Goal: Task Accomplishment & Management: Complete application form

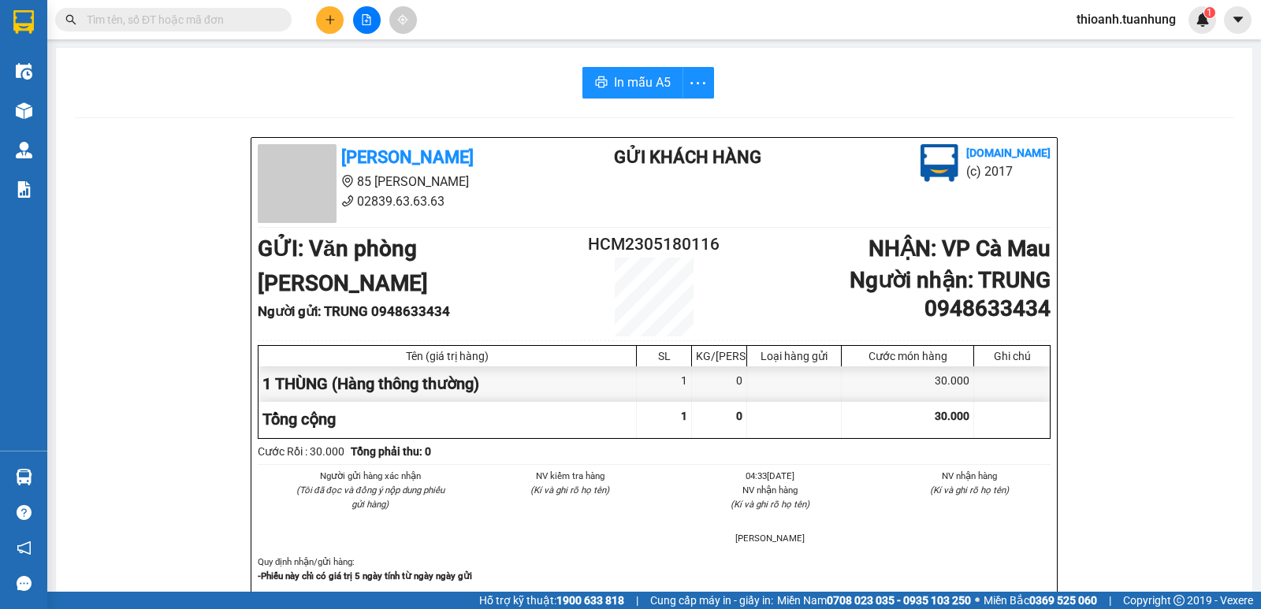
click at [188, 11] on input "text" at bounding box center [180, 19] width 186 height 17
click at [178, 17] on input "text" at bounding box center [180, 19] width 186 height 17
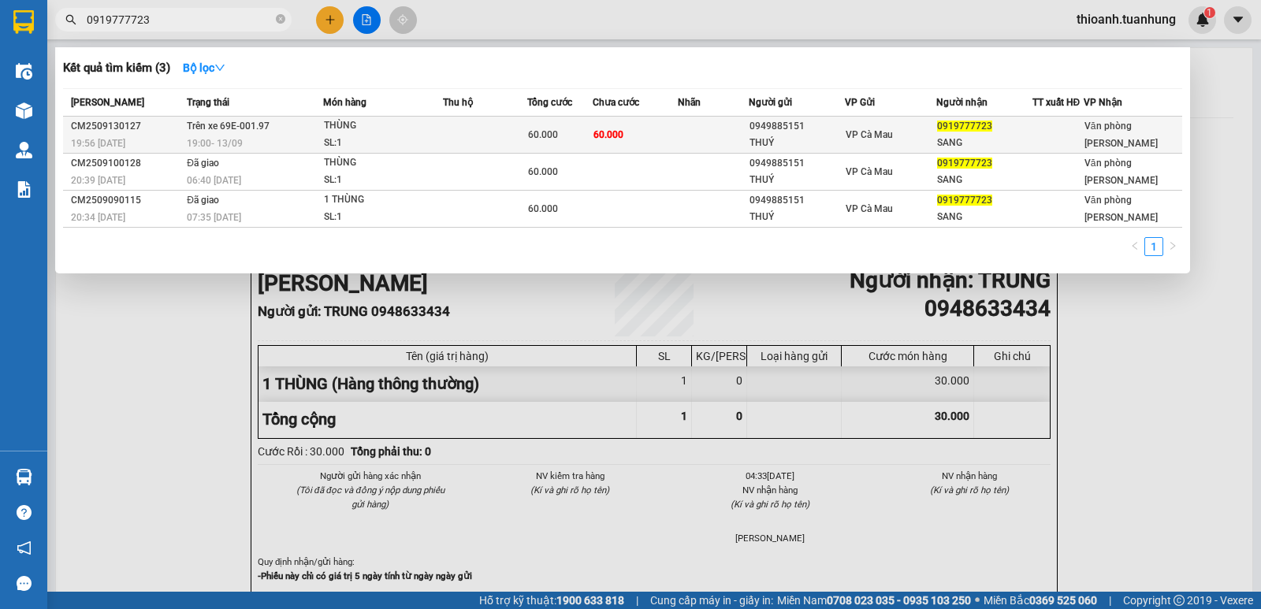
type input "0919777723"
click at [909, 139] on div "VP Cà Mau" at bounding box center [889, 134] width 89 height 17
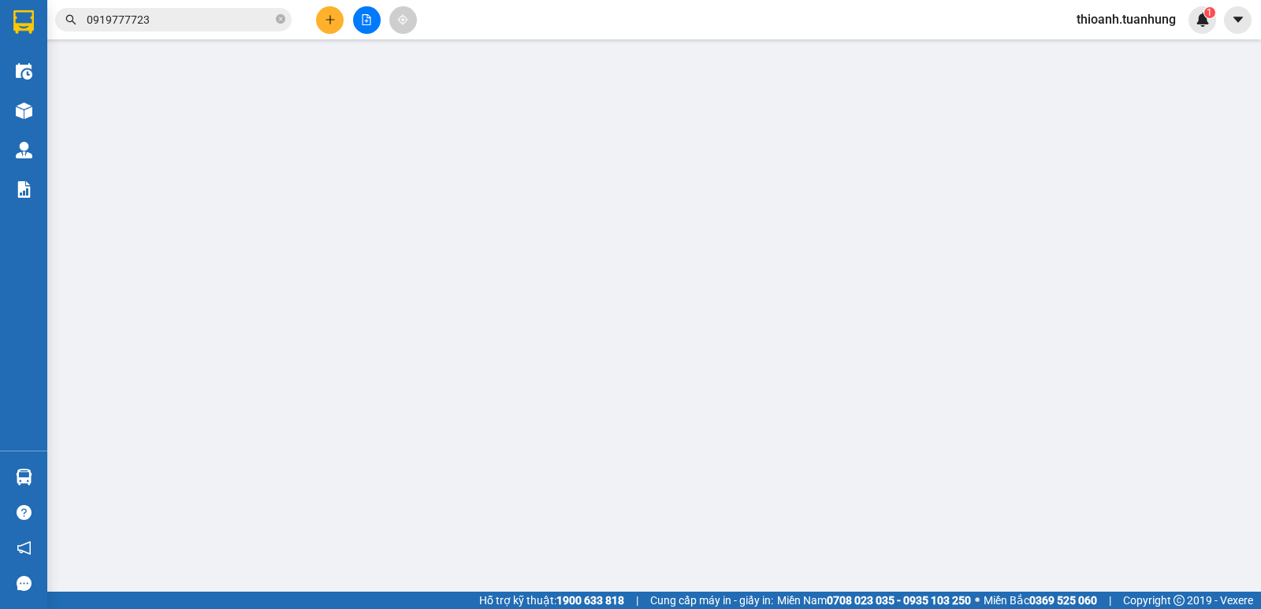
type input "0949885151"
type input "THUÝ"
type input "0919777723"
type input "SANG"
type input "60.000"
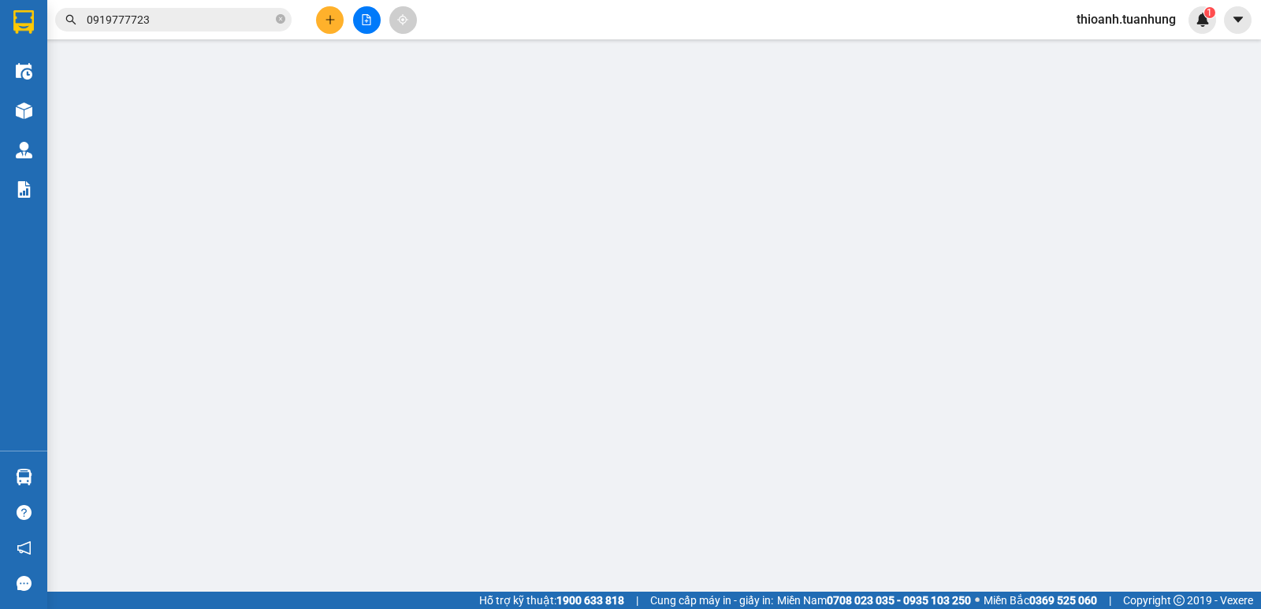
type input "60.000"
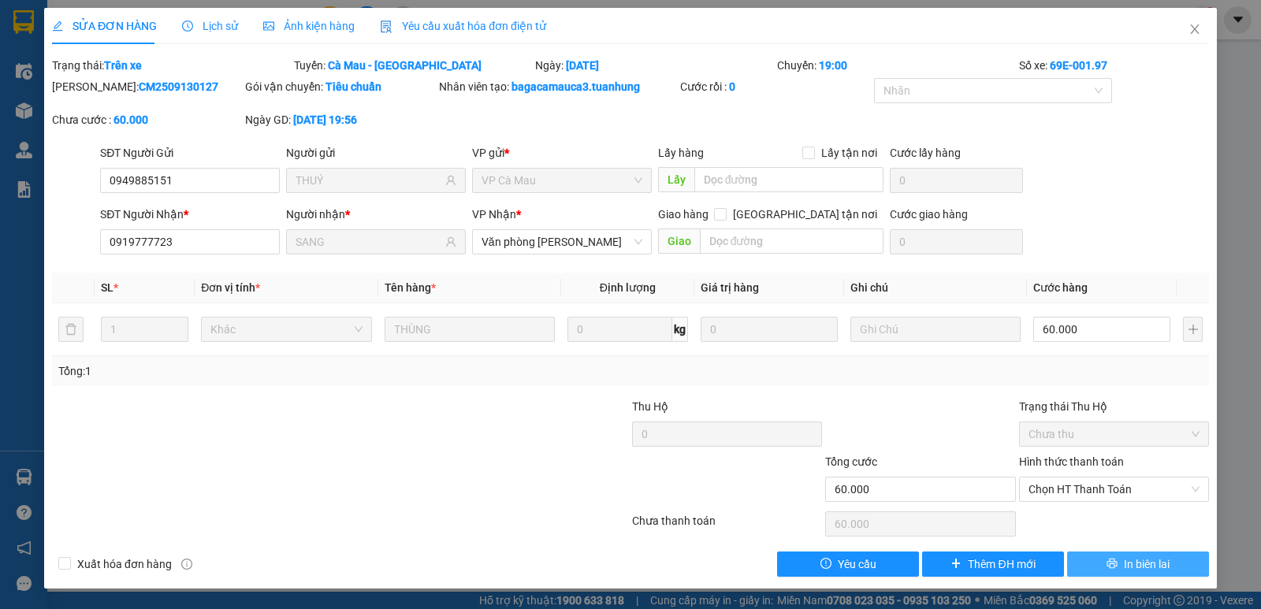
click at [1132, 568] on span "In biên lai" at bounding box center [1147, 564] width 46 height 17
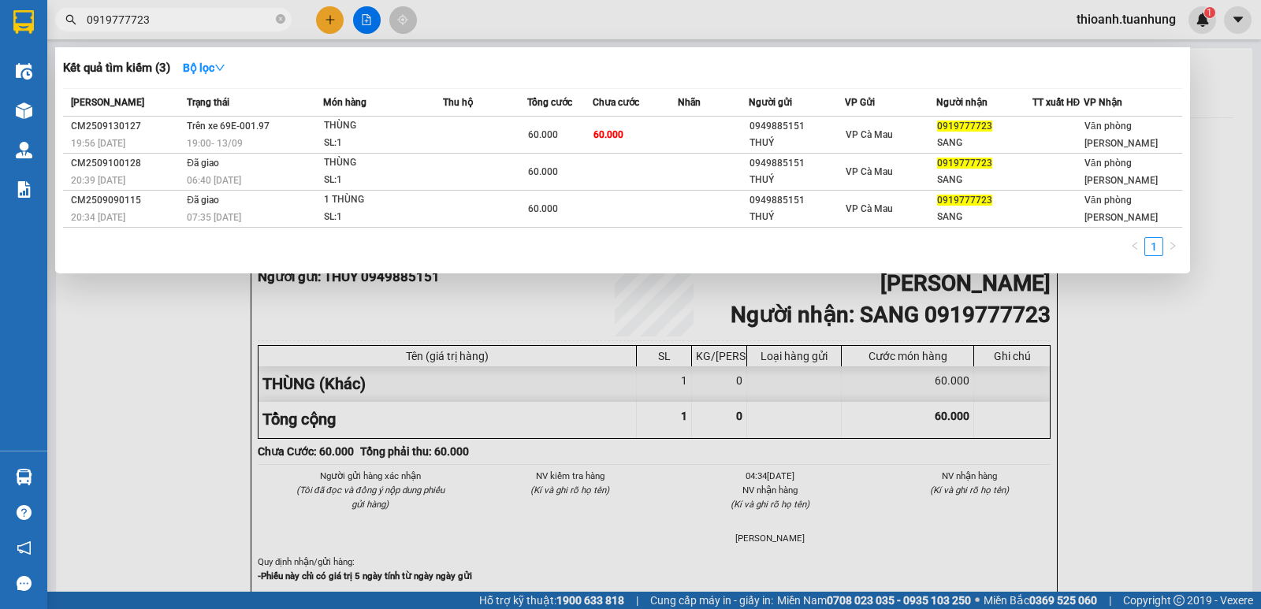
click at [214, 21] on input "0919777723" at bounding box center [180, 19] width 186 height 17
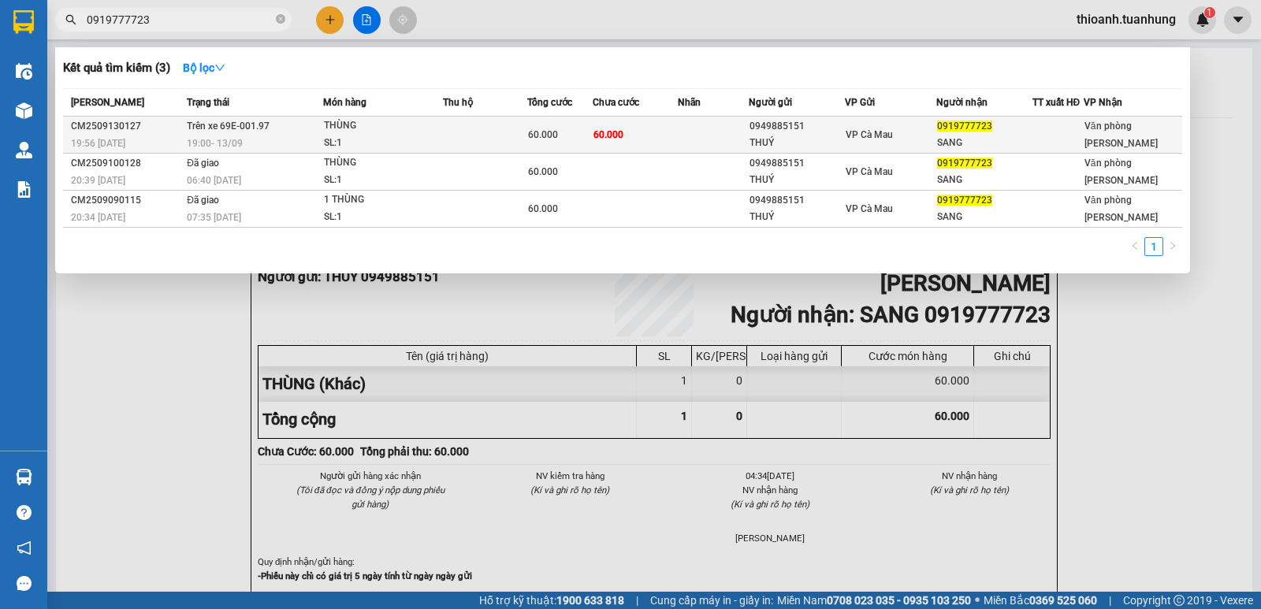
click at [670, 125] on td "60.000" at bounding box center [636, 135] width 86 height 37
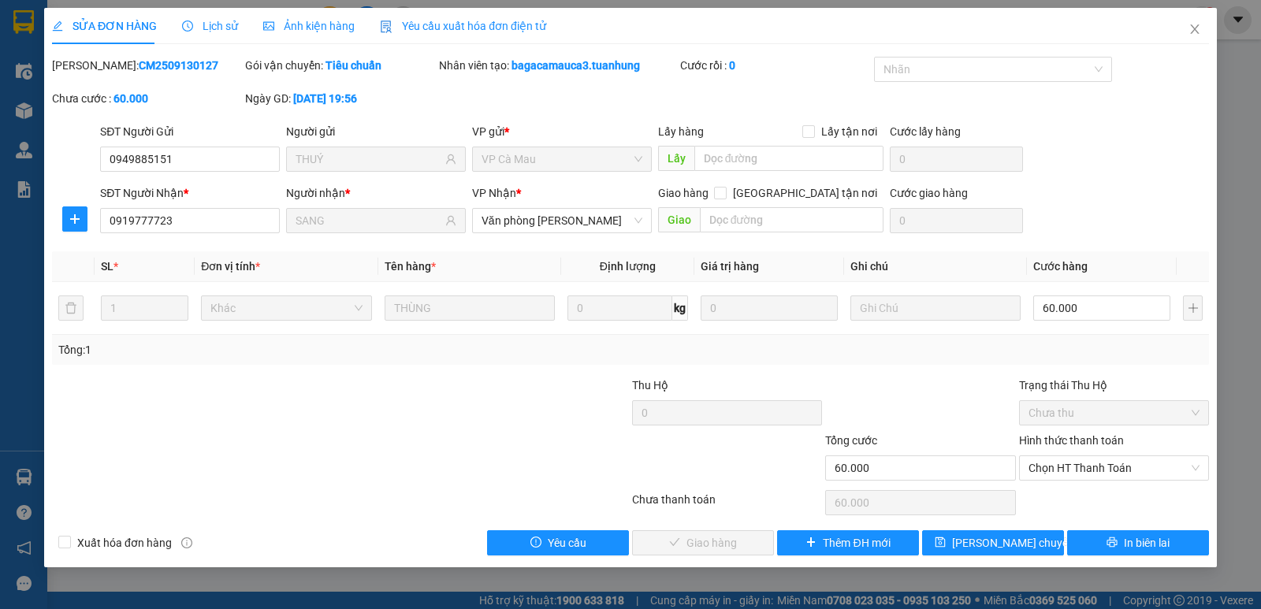
click at [1101, 439] on label "Hình thức thanh toán" at bounding box center [1071, 440] width 105 height 13
click at [1101, 456] on input "Hình thức thanh toán" at bounding box center [1108, 468] width 160 height 24
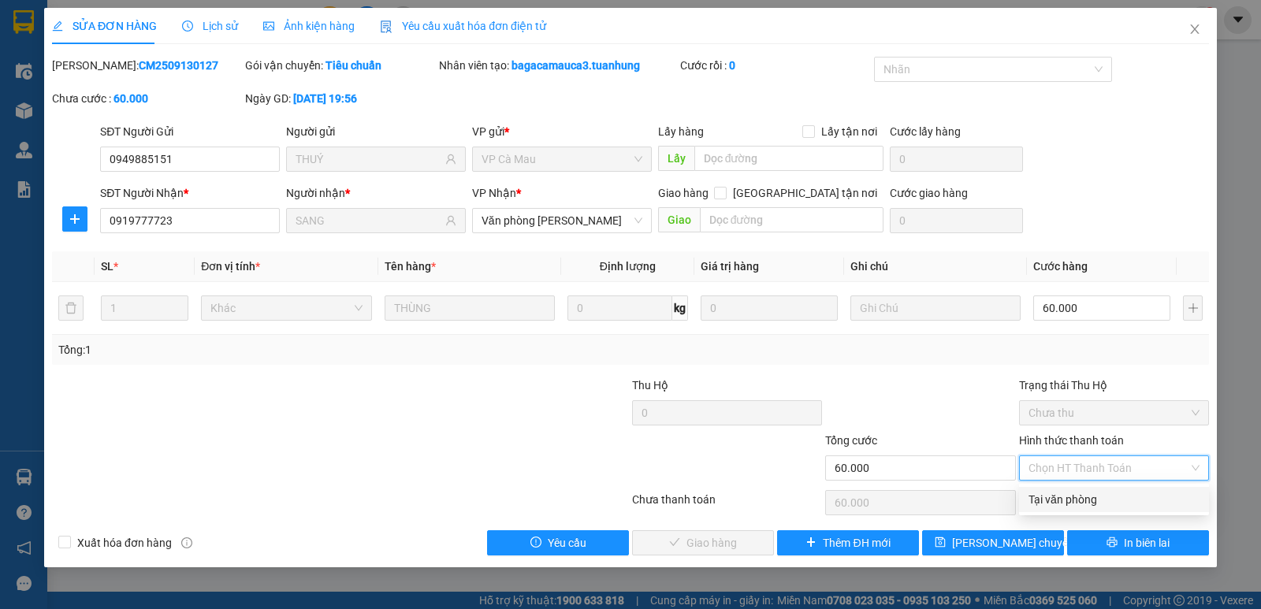
click at [1087, 509] on div "Tại văn phòng" at bounding box center [1114, 499] width 190 height 25
type input "0"
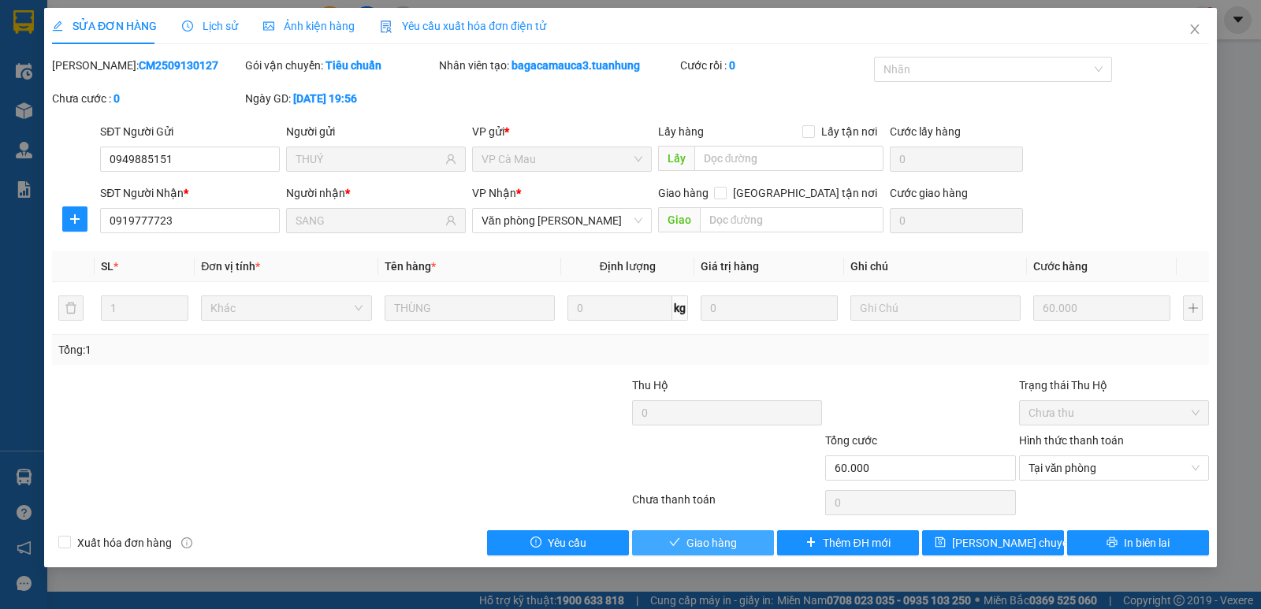
click at [718, 542] on span "Giao hàng" at bounding box center [711, 542] width 50 height 17
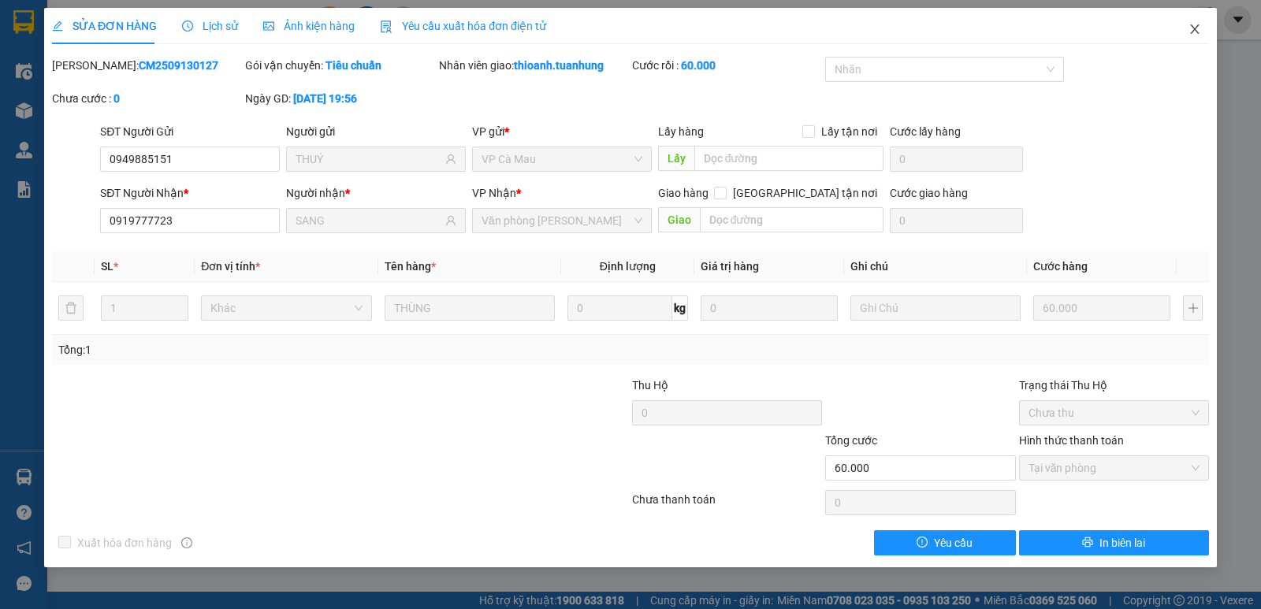
click at [1195, 29] on icon "close" at bounding box center [1194, 28] width 9 height 9
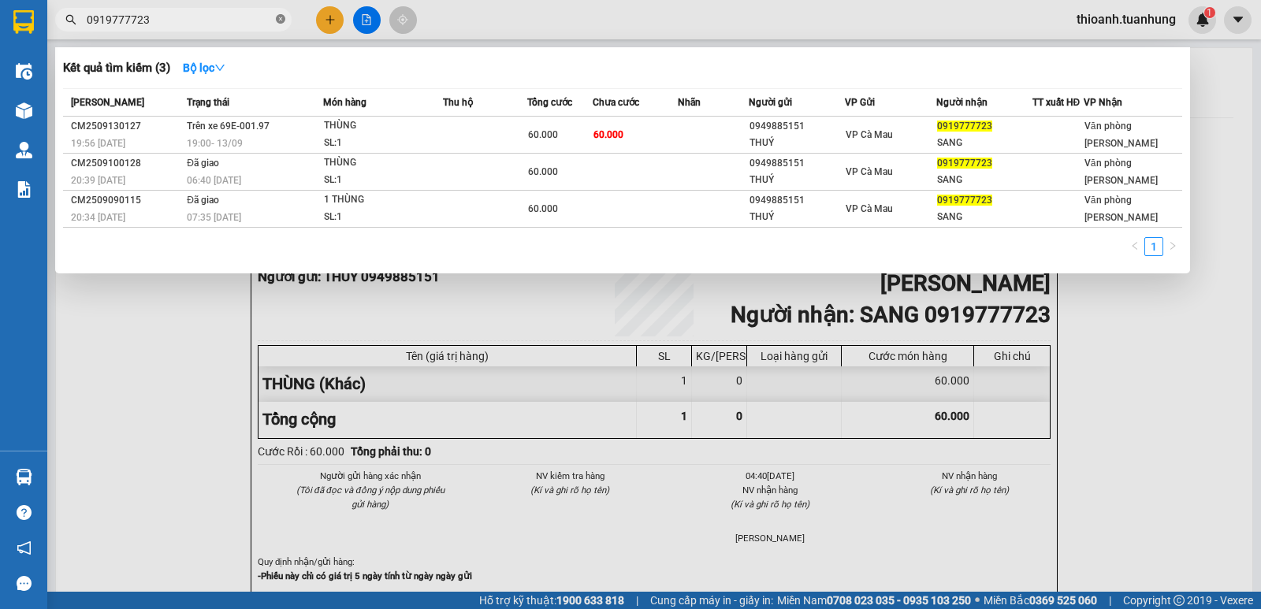
click at [282, 21] on icon "close-circle" at bounding box center [280, 18] width 9 height 9
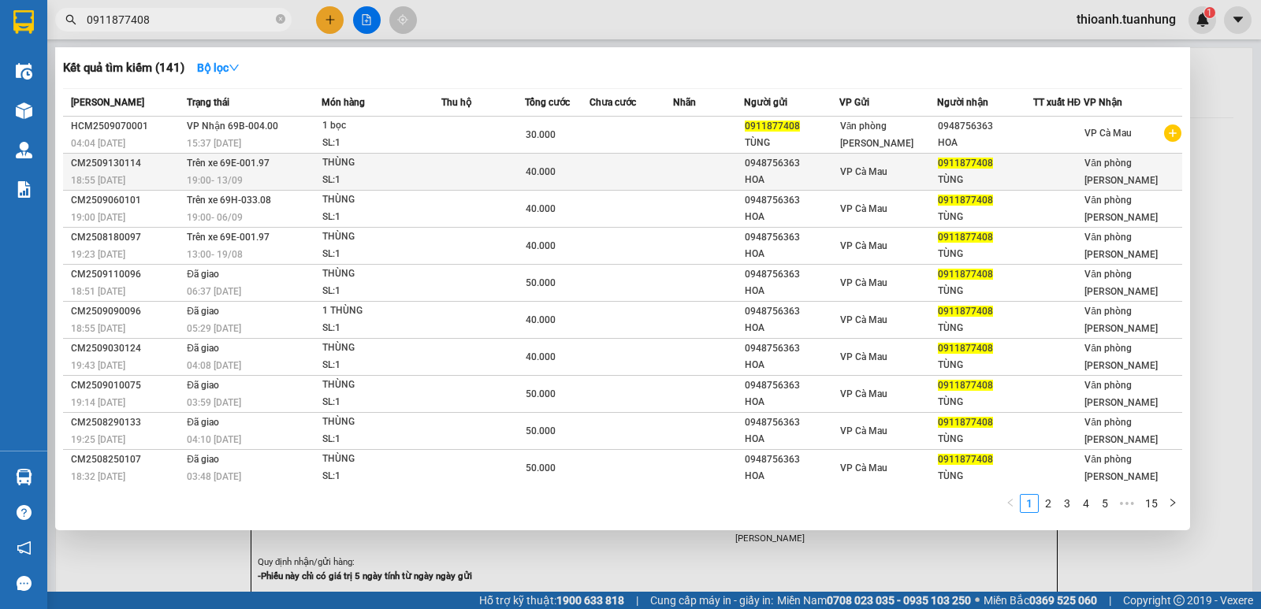
type input "0911877408"
click at [711, 183] on td at bounding box center [708, 172] width 70 height 37
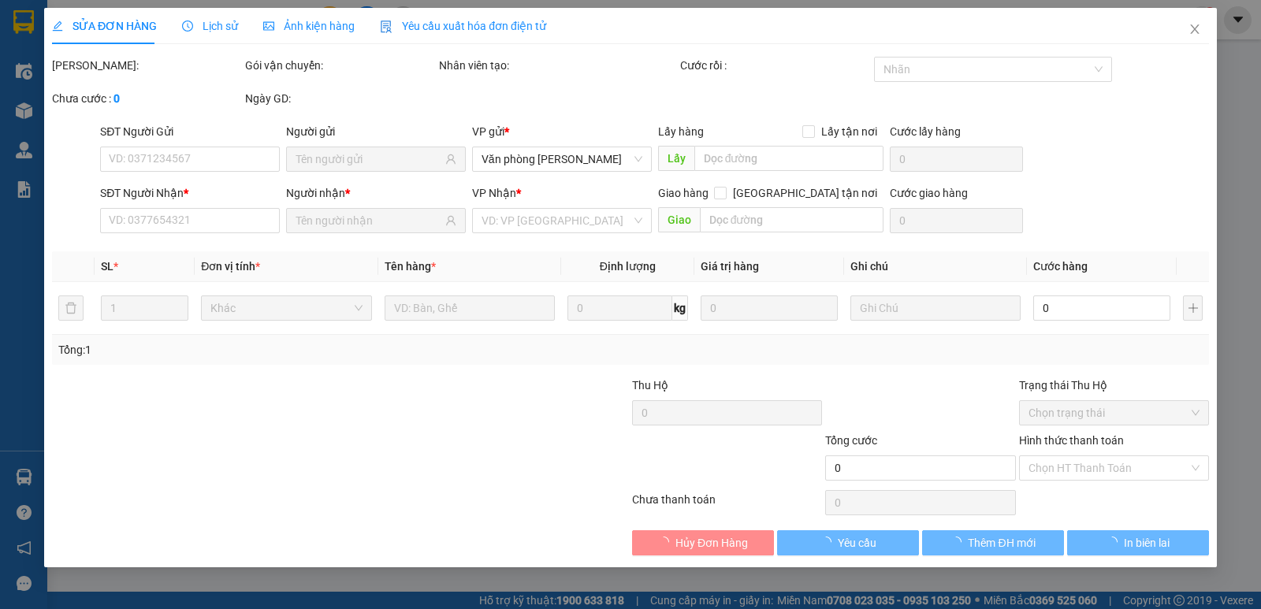
type input "0948756363"
type input "HOA"
type input "0911877408"
type input "TÙNG"
type input "40.000"
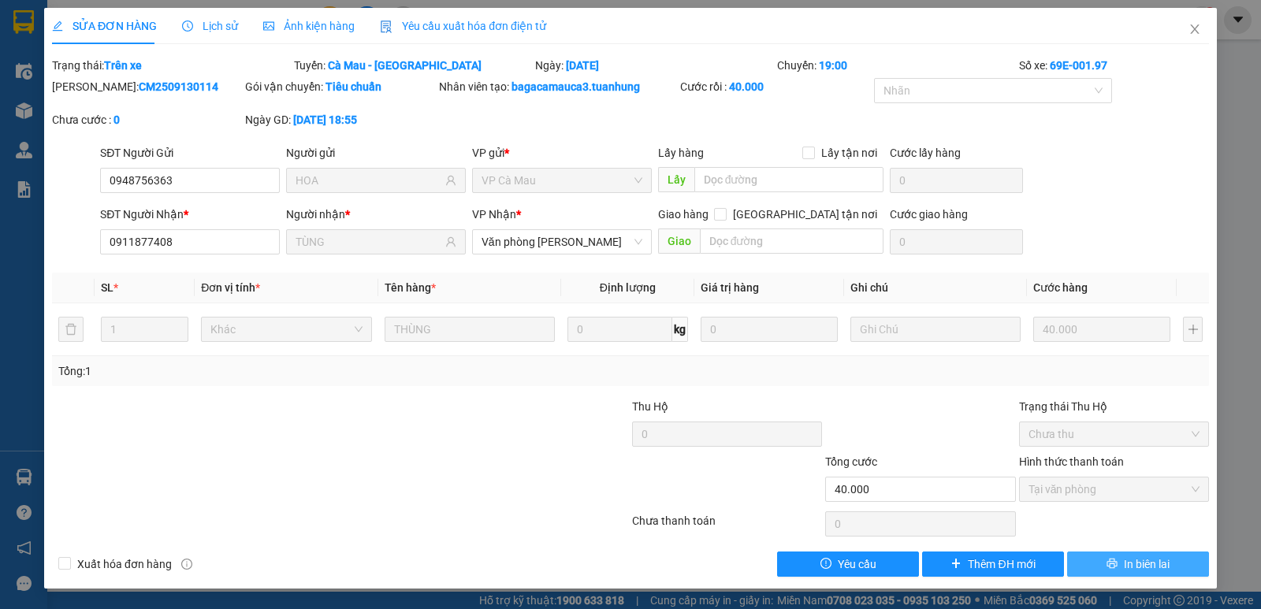
click at [1147, 556] on span "In biên lai" at bounding box center [1147, 564] width 46 height 17
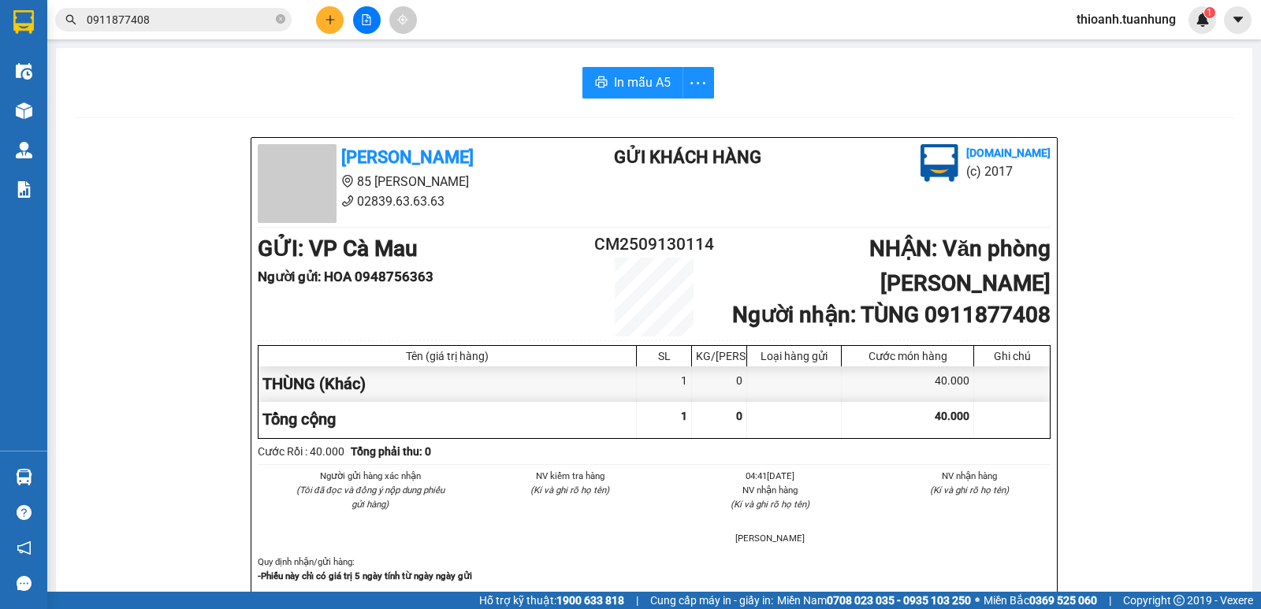
click at [178, 24] on input "0911877408" at bounding box center [180, 19] width 186 height 17
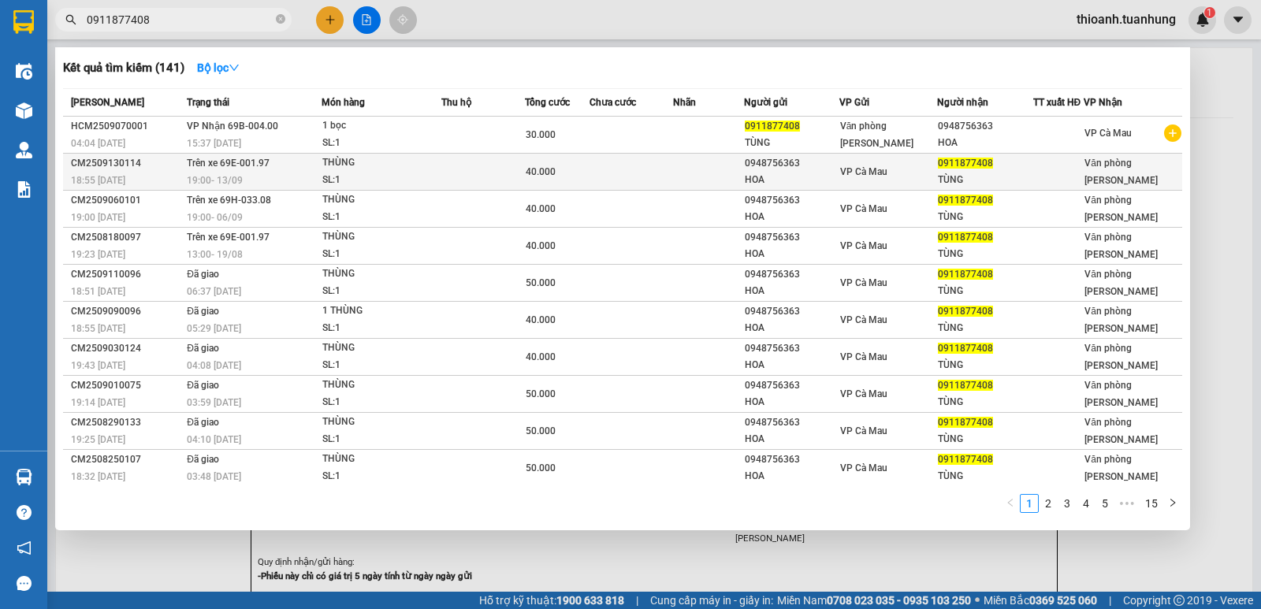
click at [720, 174] on td at bounding box center [708, 172] width 70 height 37
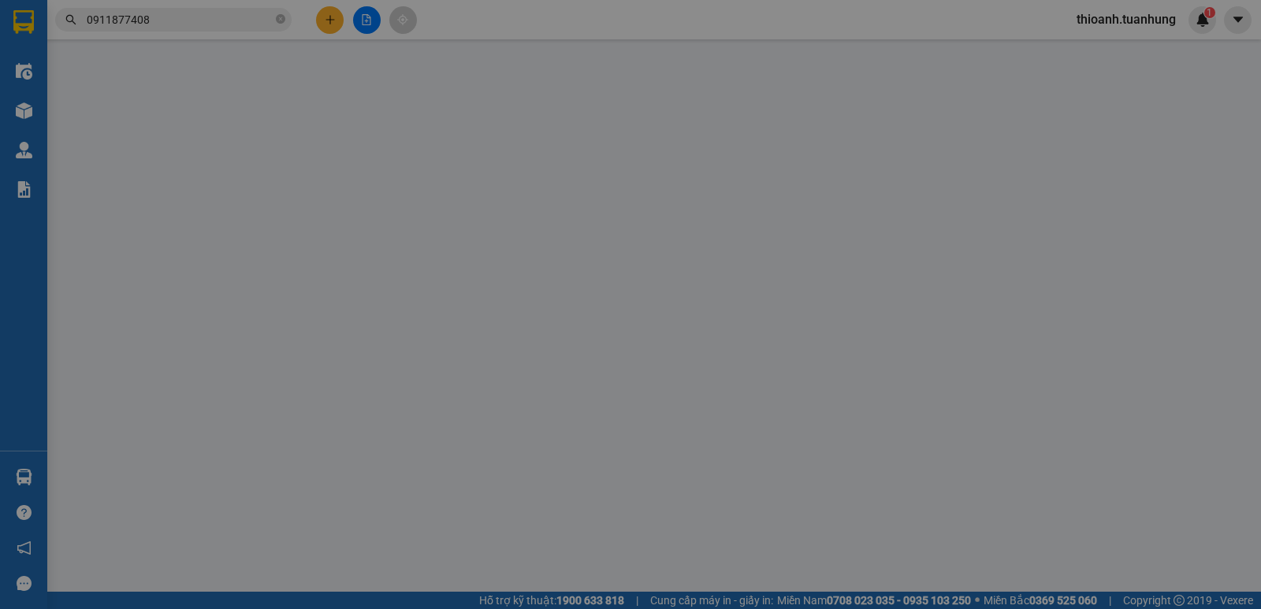
type input "0948756363"
type input "HOA"
type input "0911877408"
type input "TÙNG"
type input "40.000"
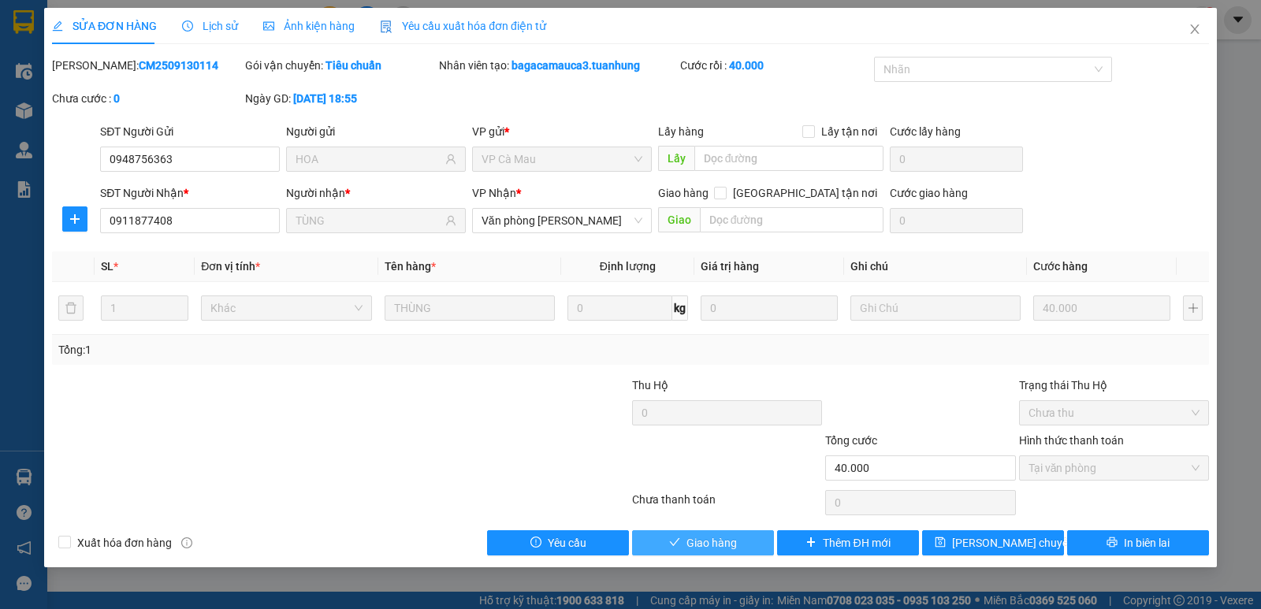
click at [738, 546] on button "Giao hàng" at bounding box center [703, 542] width 142 height 25
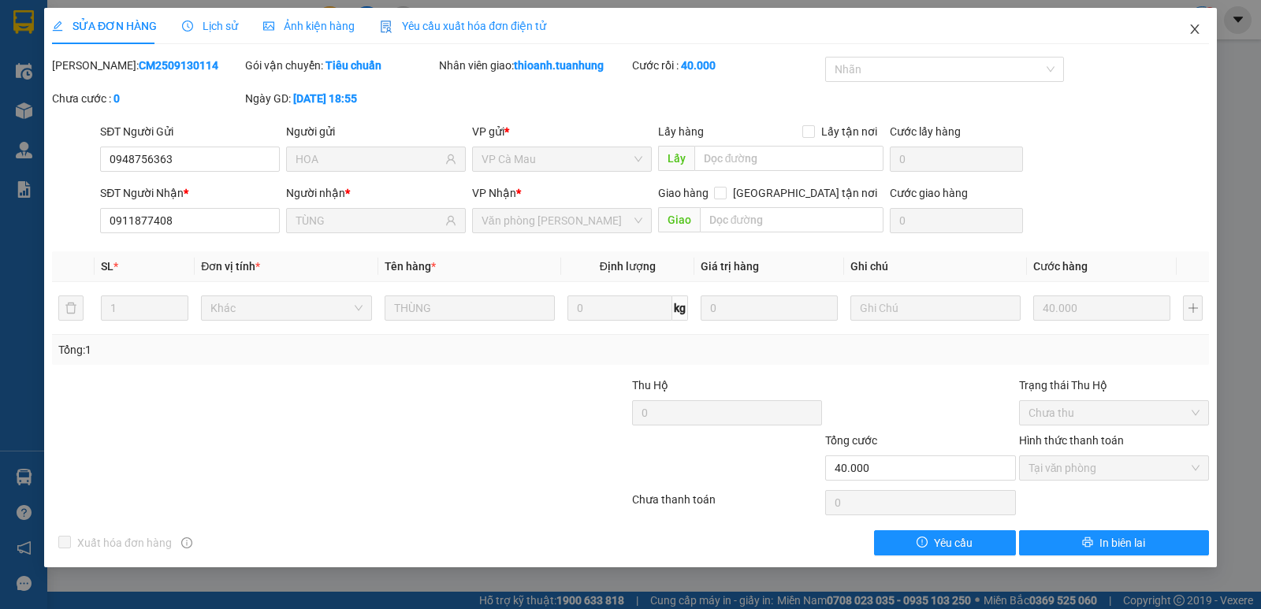
click at [1199, 28] on icon "close" at bounding box center [1194, 29] width 13 height 13
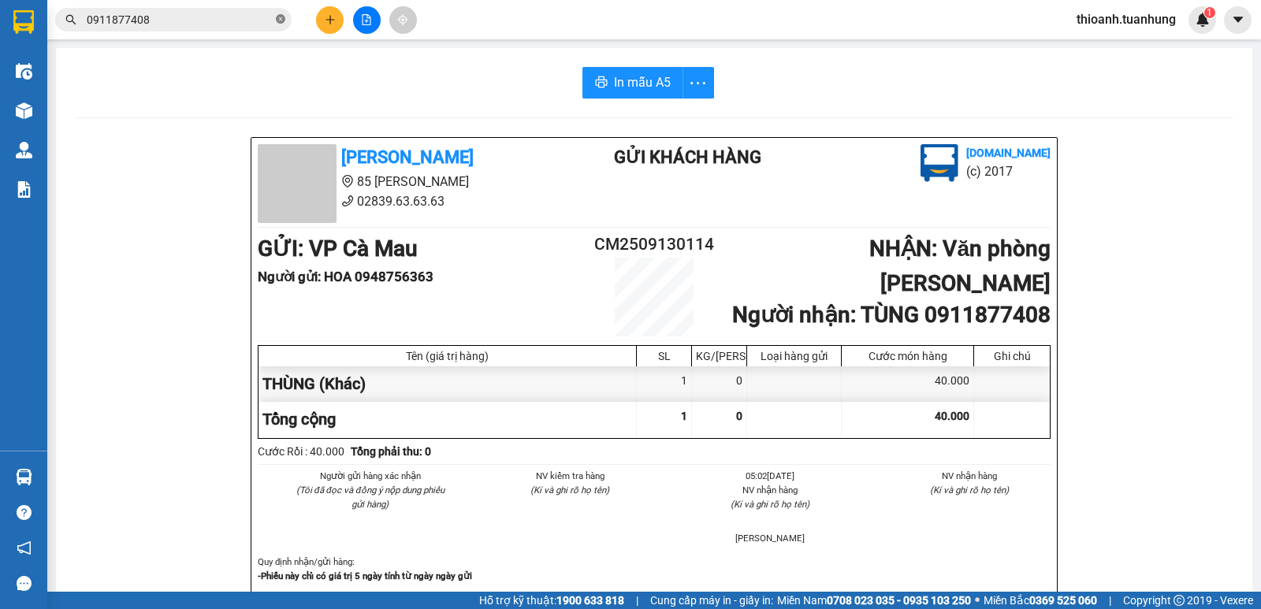
click at [279, 19] on icon "close-circle" at bounding box center [280, 18] width 9 height 9
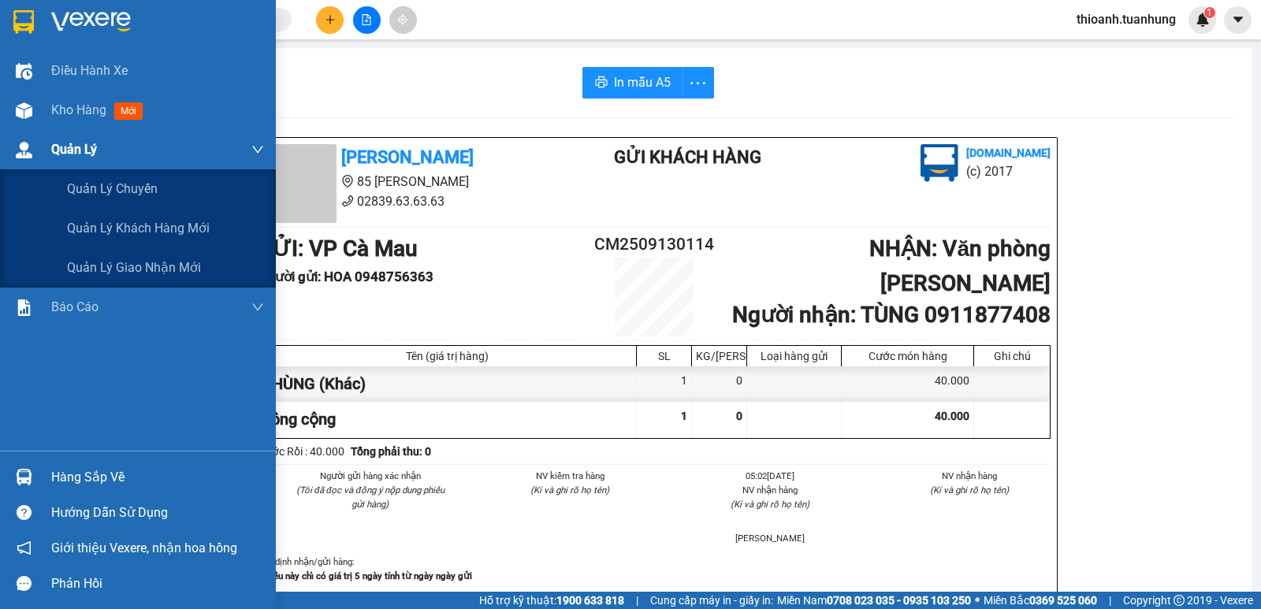
click at [91, 151] on span "Quản Lý" at bounding box center [74, 149] width 46 height 20
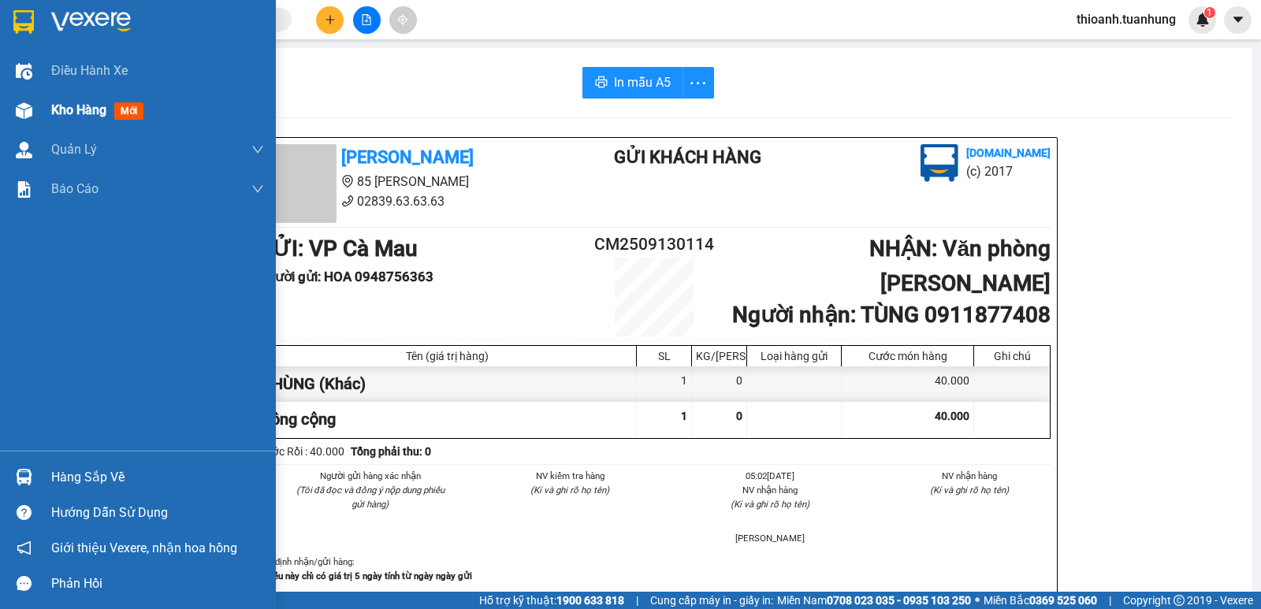
click at [124, 110] on span "mới" at bounding box center [128, 110] width 29 height 17
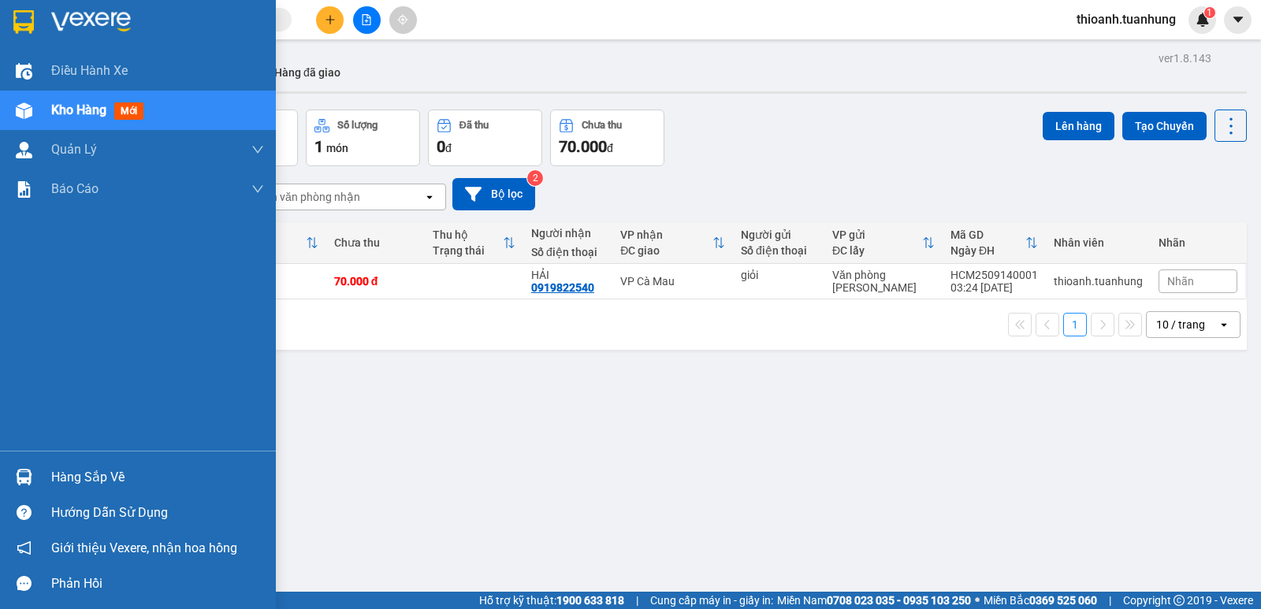
click at [74, 103] on span "Kho hàng" at bounding box center [78, 109] width 55 height 15
click at [75, 117] on span "Kho hàng" at bounding box center [78, 109] width 55 height 15
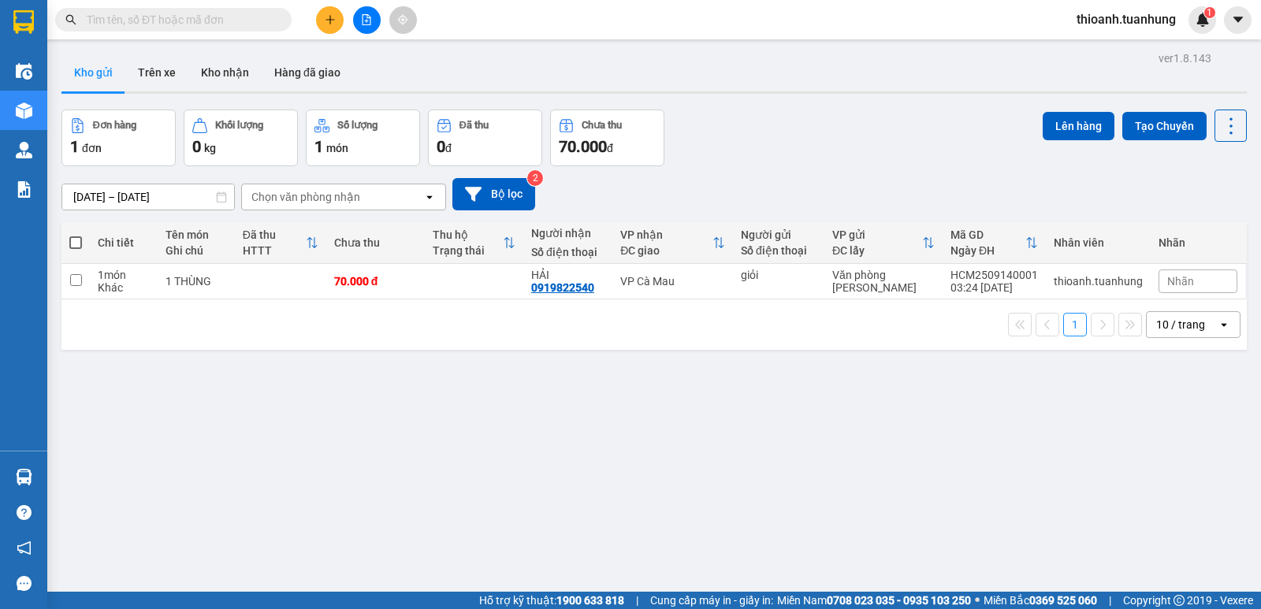
click at [170, 22] on input "text" at bounding box center [180, 19] width 186 height 17
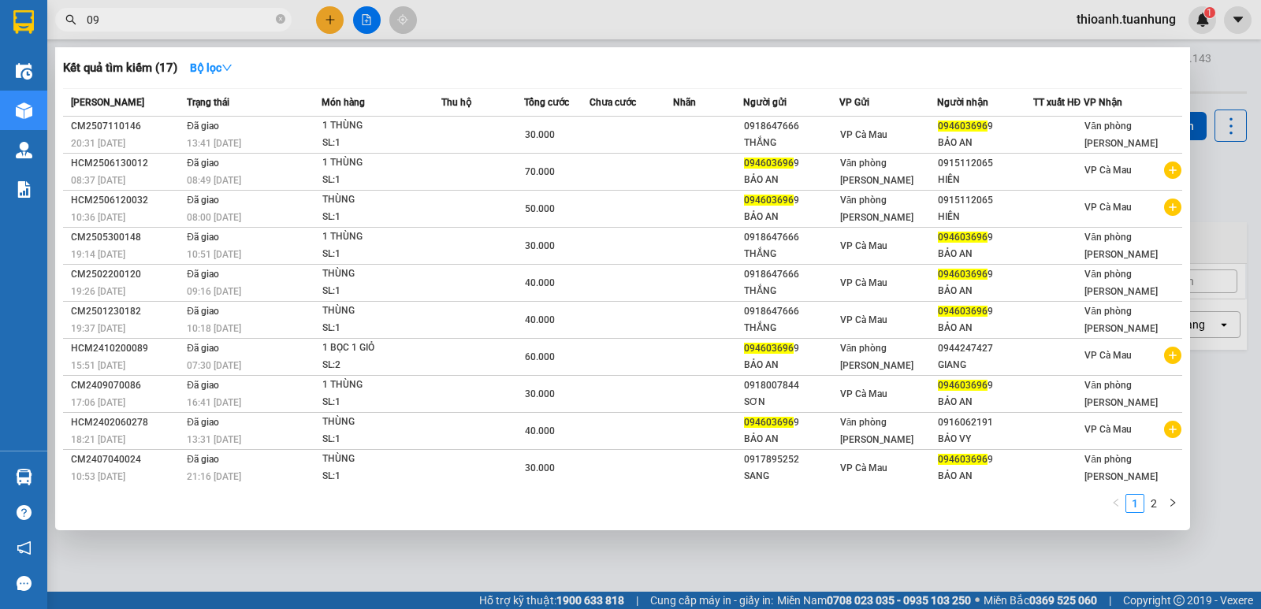
type input "0"
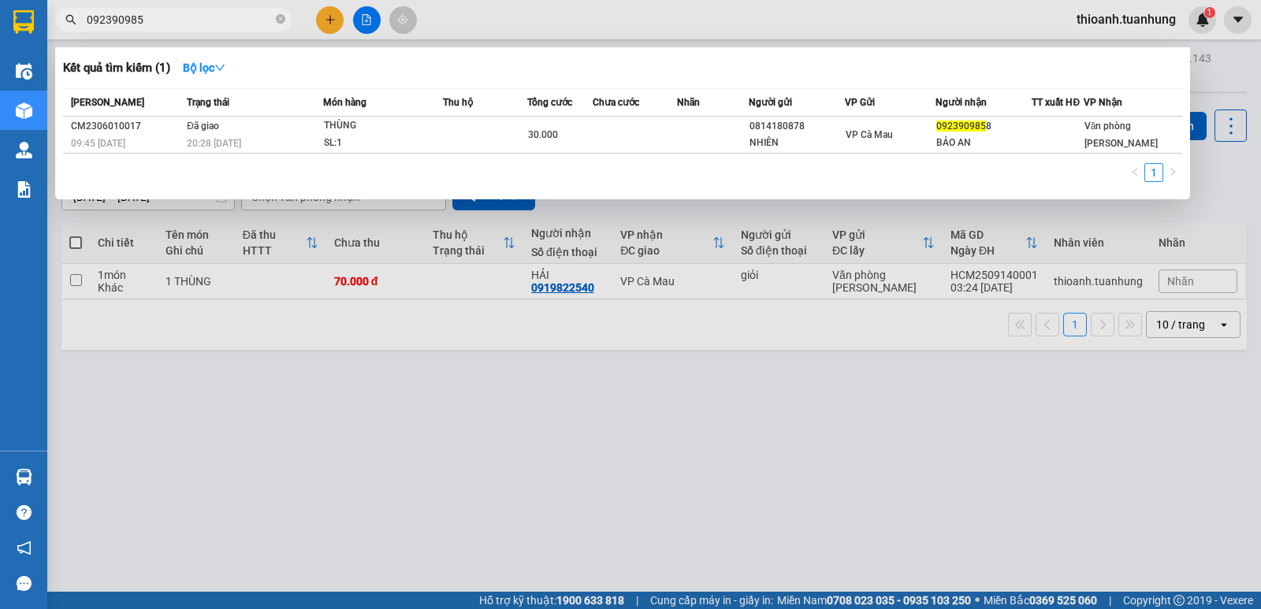
type input "0923909858"
click at [284, 20] on icon "close-circle" at bounding box center [280, 18] width 9 height 9
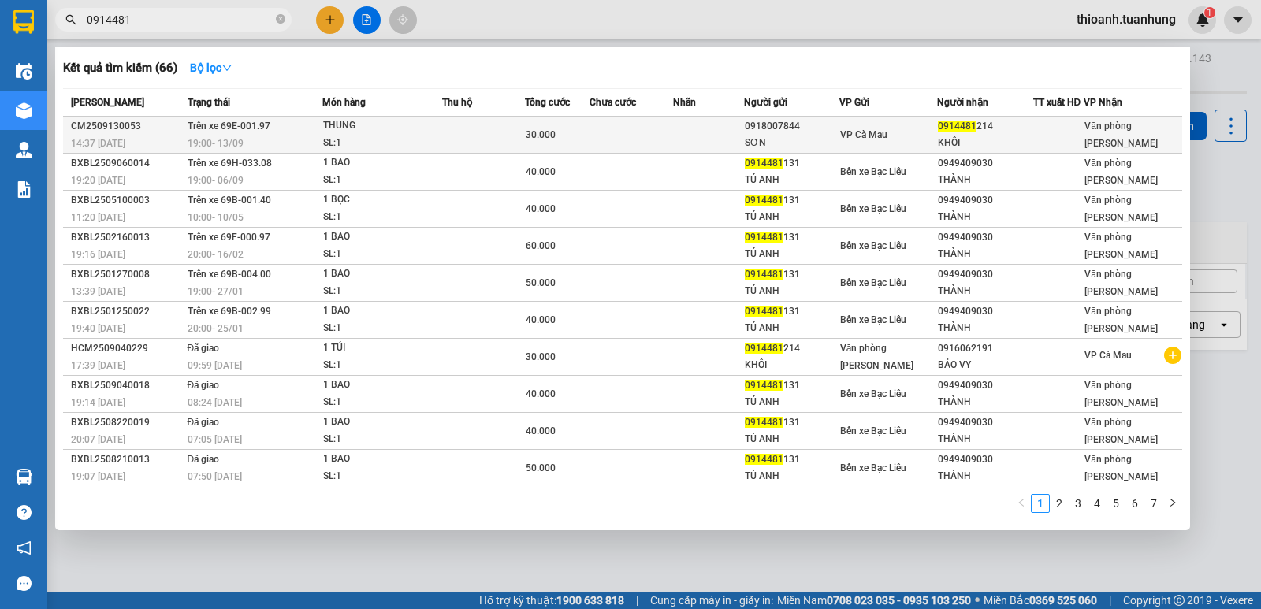
type input "0914481"
click at [622, 128] on td at bounding box center [631, 135] width 84 height 37
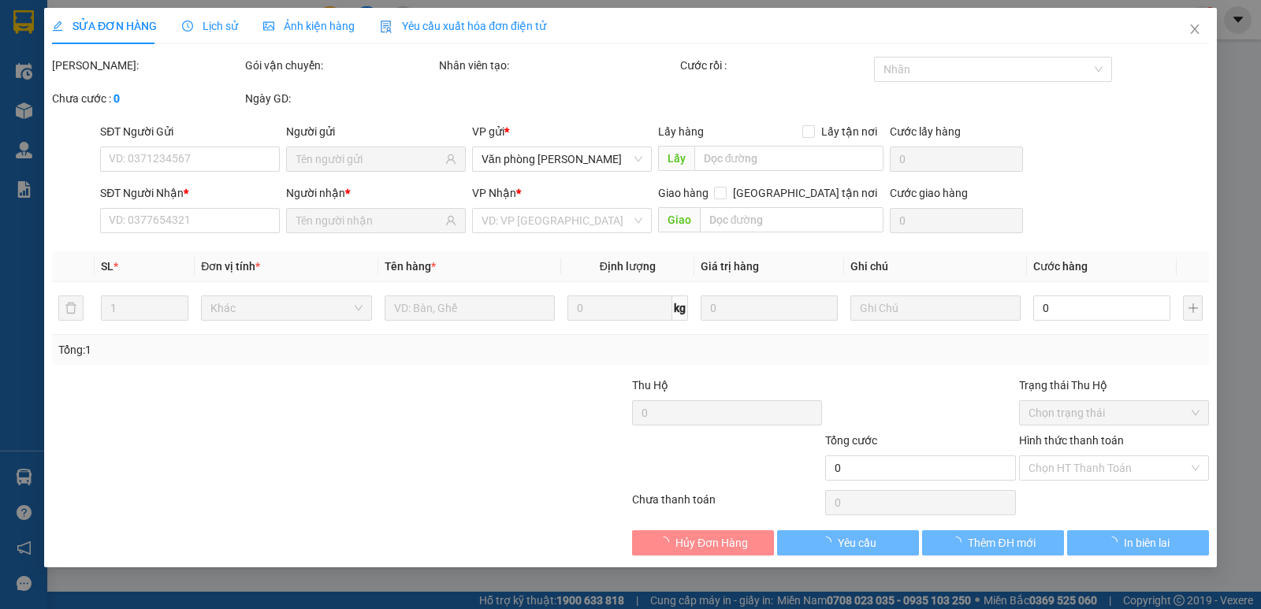
type input "0918007844"
type input "SƠN"
type input "0914481214"
type input "KHÔI"
type input "30.000"
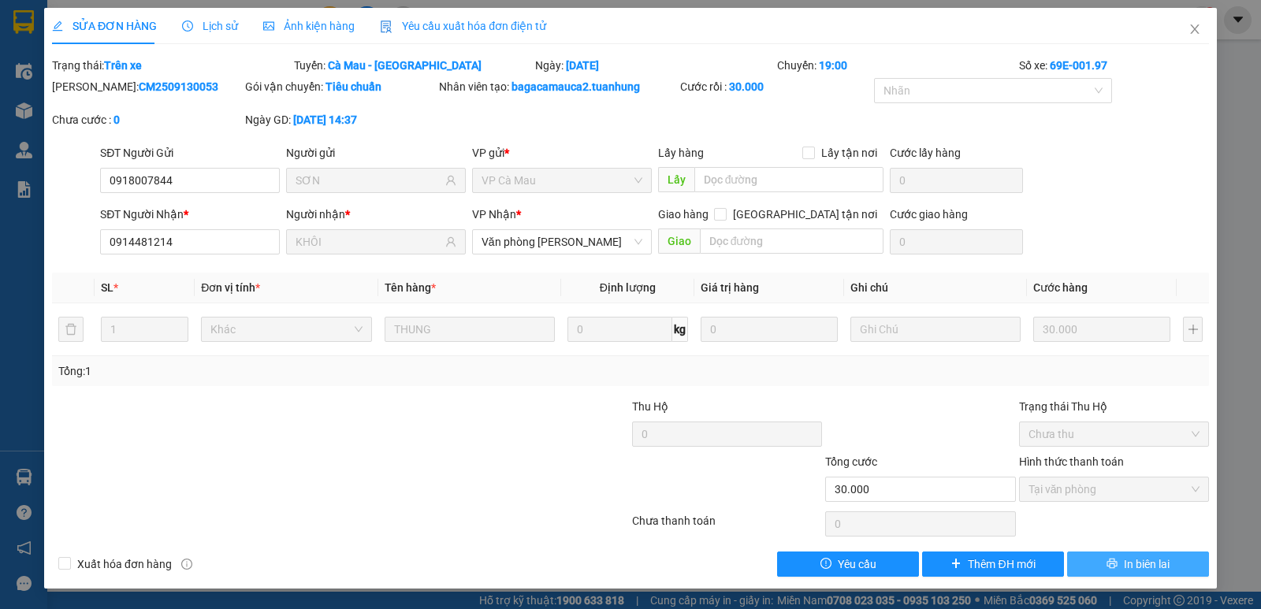
click at [1146, 558] on span "In biên lai" at bounding box center [1147, 564] width 46 height 17
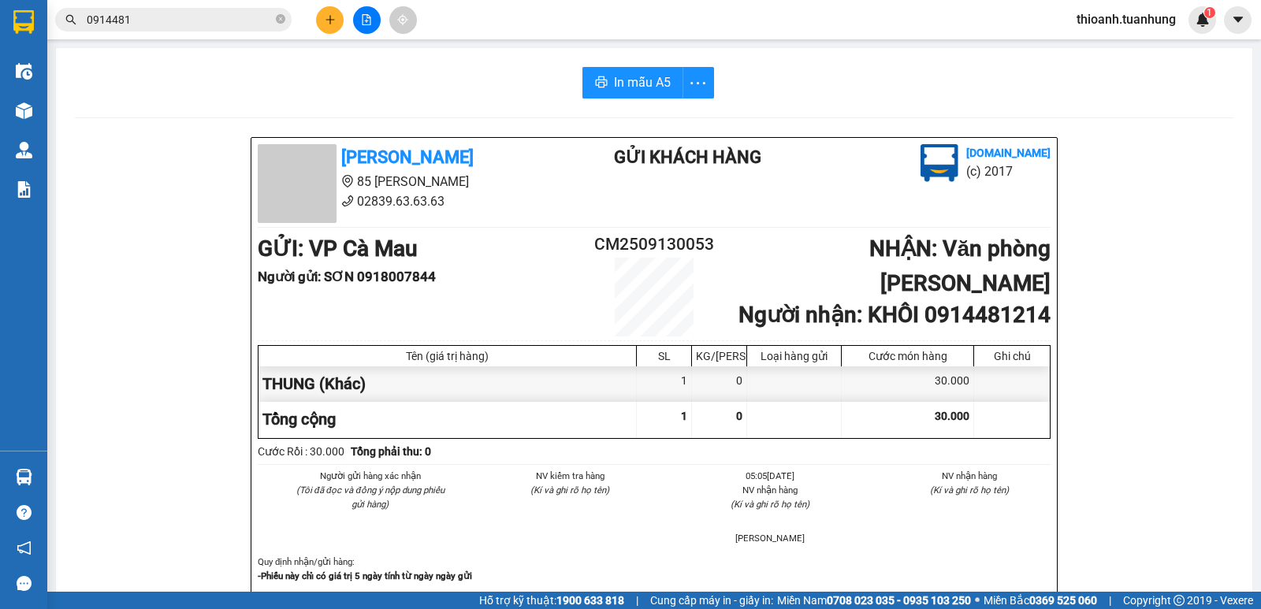
click at [202, 18] on input "0914481" at bounding box center [180, 19] width 186 height 17
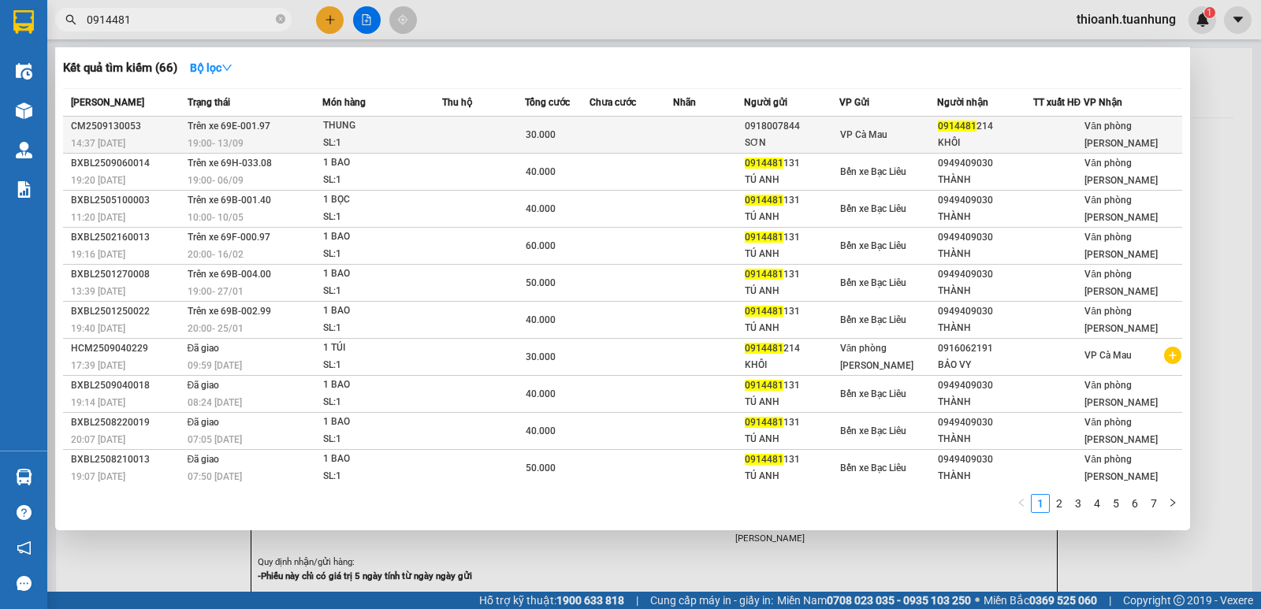
click at [956, 139] on div "KHÔI" at bounding box center [985, 143] width 94 height 17
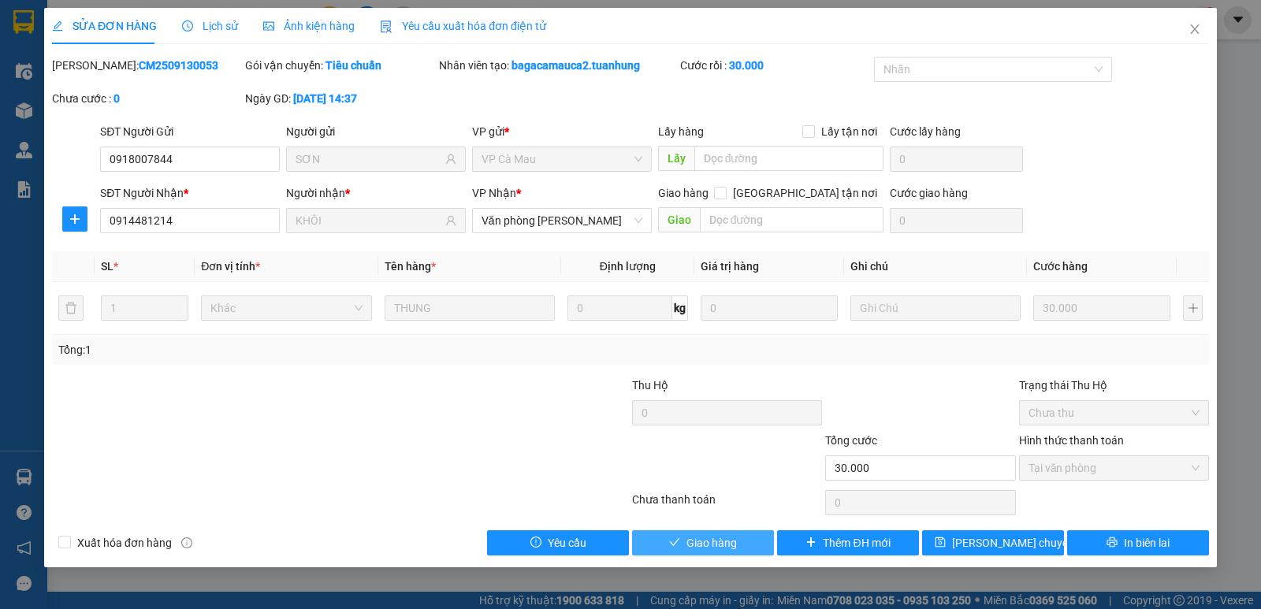
click at [717, 546] on span "Giao hàng" at bounding box center [711, 542] width 50 height 17
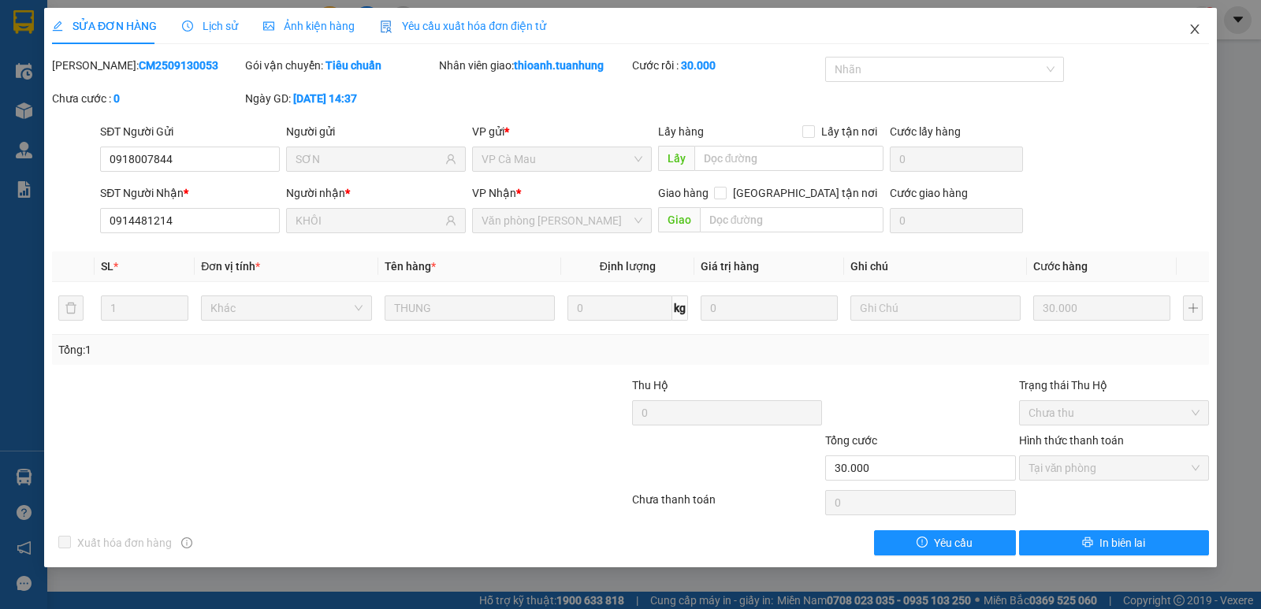
drag, startPoint x: 1196, startPoint y: 31, endPoint x: 600, endPoint y: 9, distance: 596.9
click at [1195, 31] on icon "close" at bounding box center [1194, 29] width 13 height 13
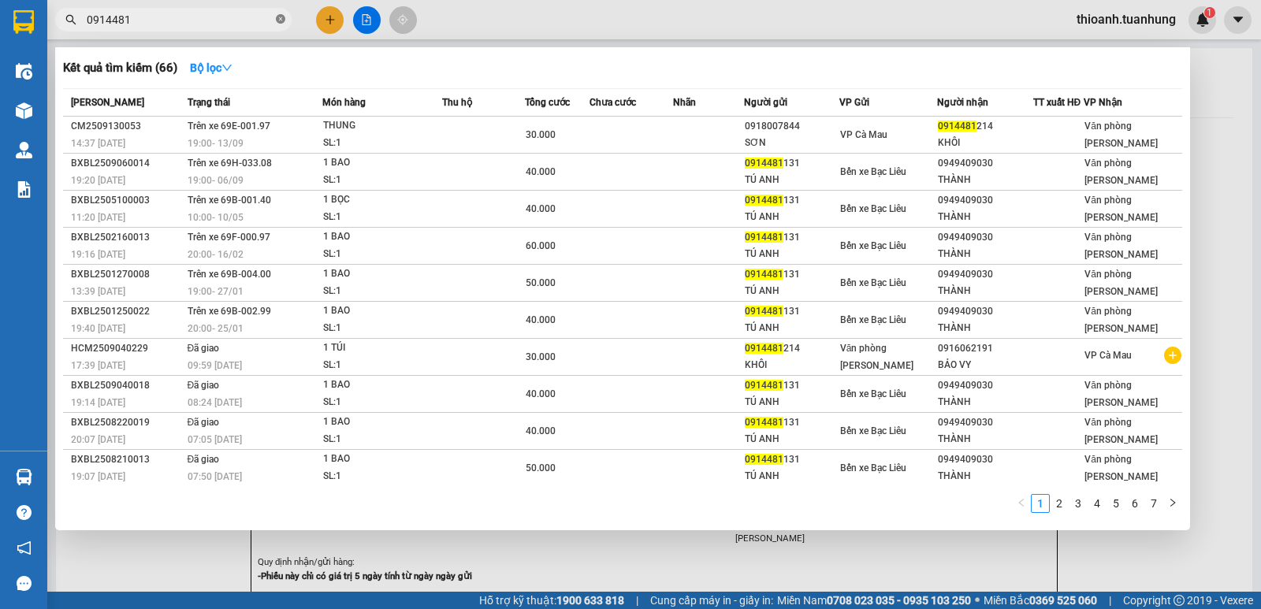
click at [277, 21] on icon "close-circle" at bounding box center [280, 18] width 9 height 9
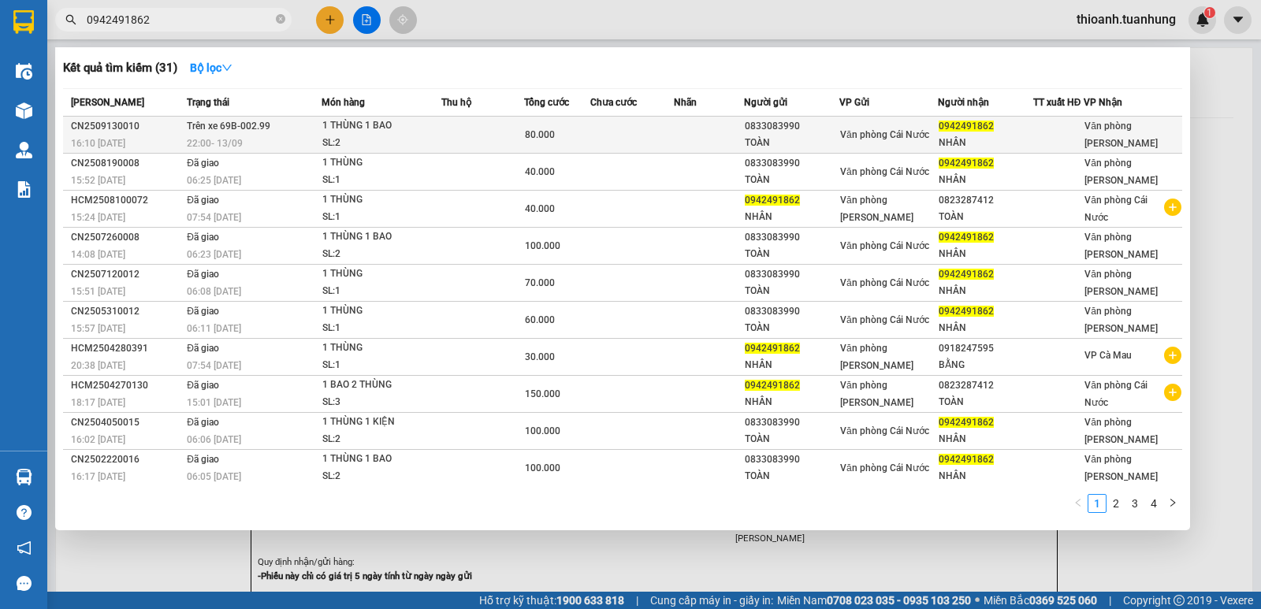
type input "0942491862"
click at [885, 131] on span "Văn phòng Cái Nước" at bounding box center [884, 134] width 89 height 11
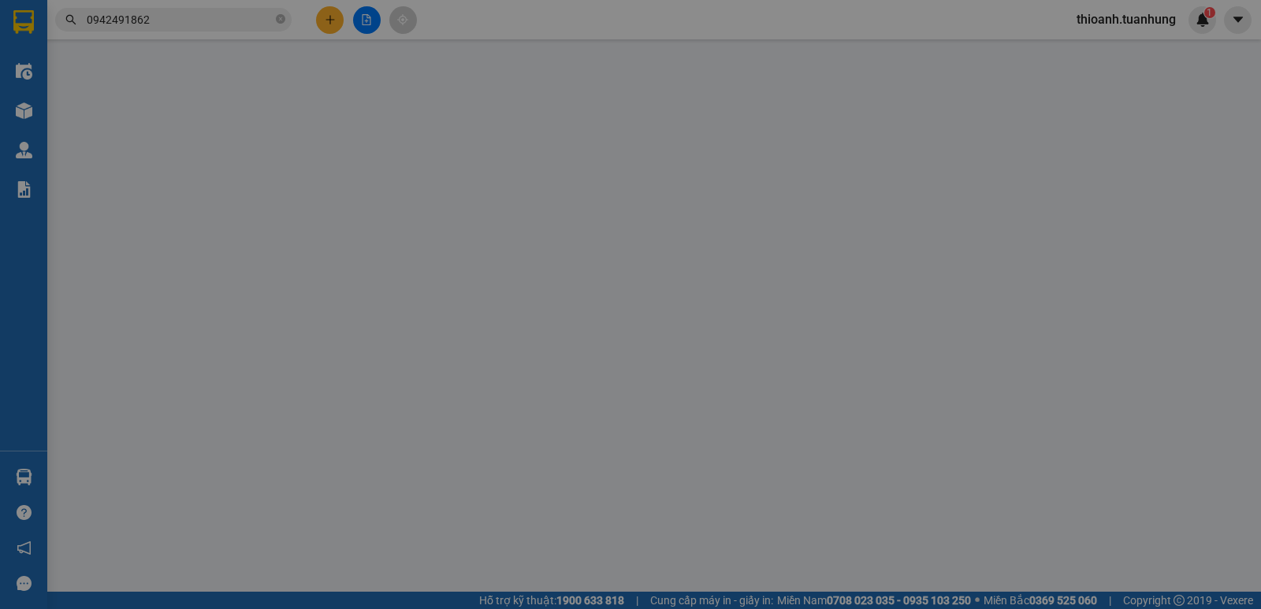
type input "0833083990"
type input "TOÀN"
type input "0942491862"
type input "NHÂN"
type input "80.000"
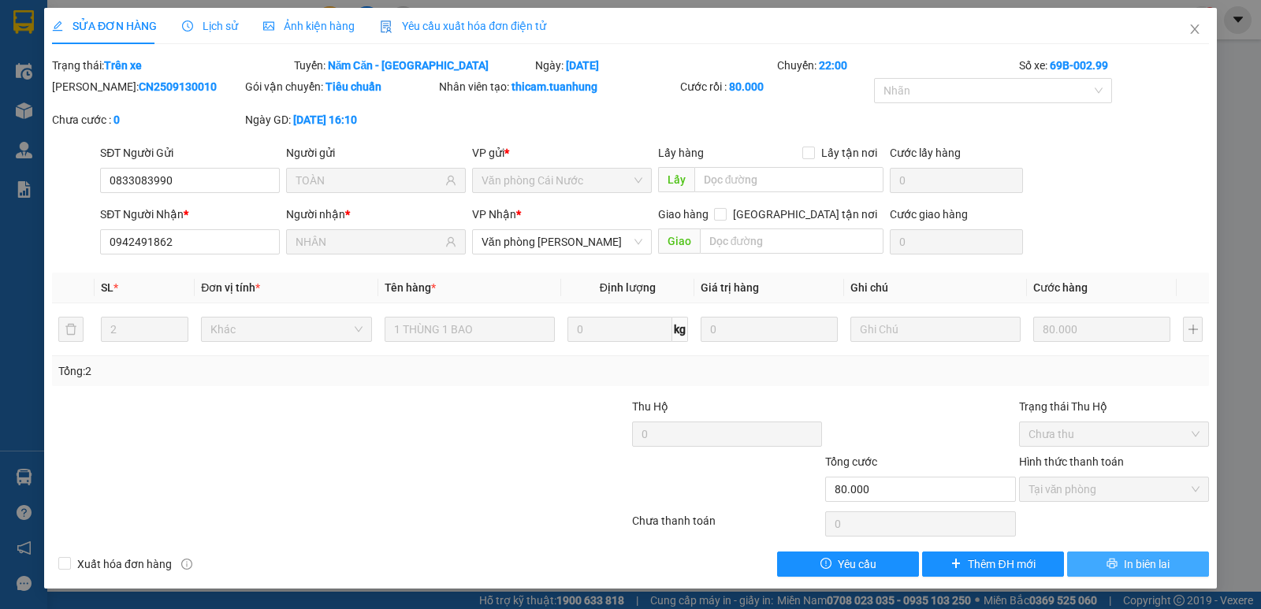
click at [1147, 567] on span "In biên lai" at bounding box center [1147, 564] width 46 height 17
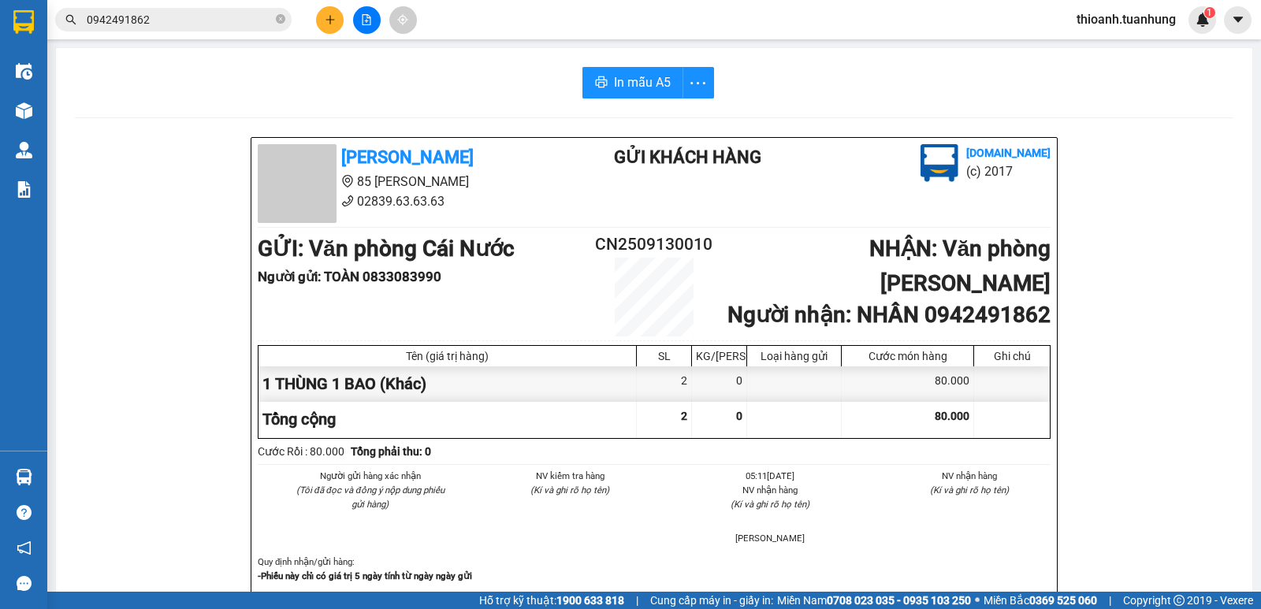
click at [243, 25] on input "0942491862" at bounding box center [180, 19] width 186 height 17
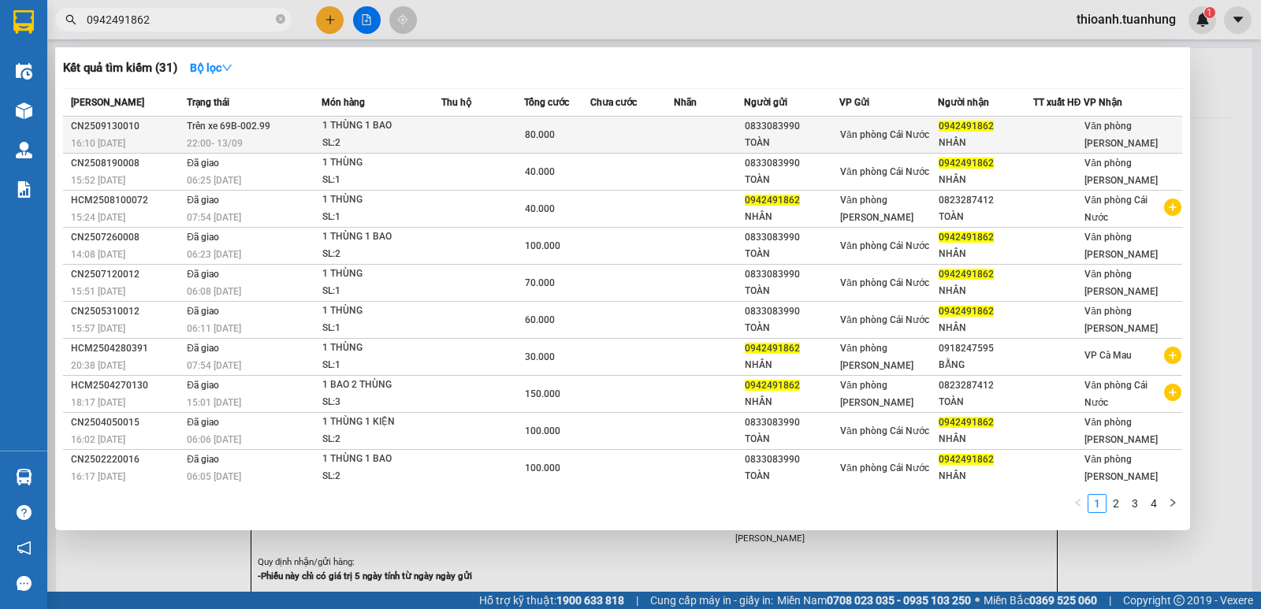
click at [608, 147] on td at bounding box center [632, 135] width 84 height 37
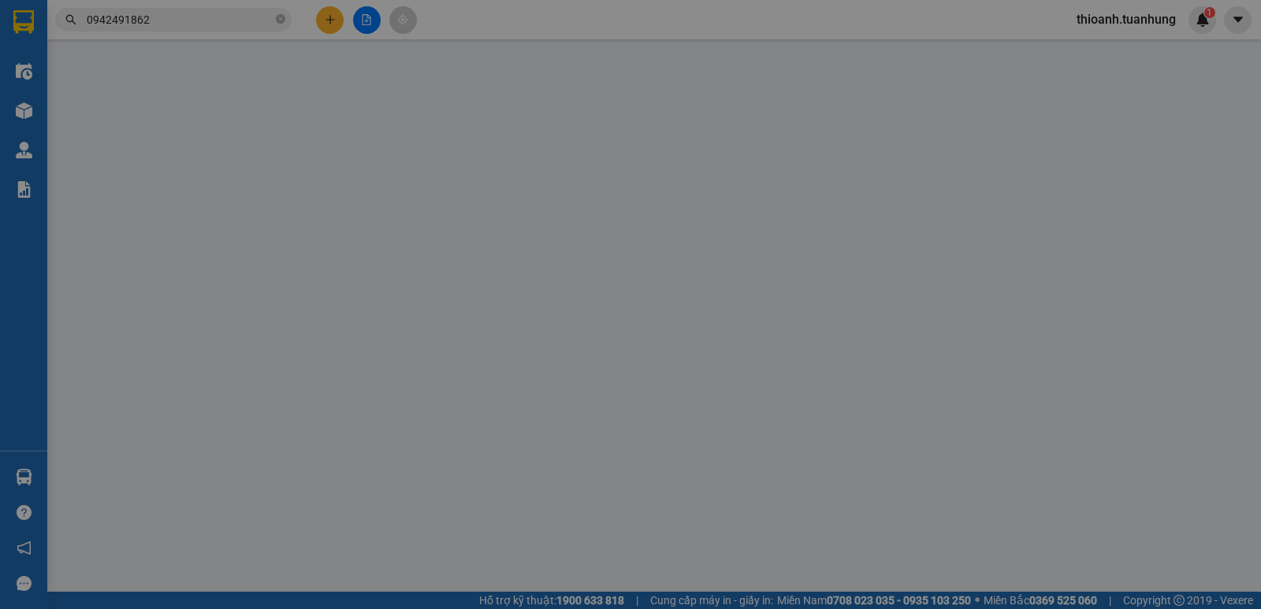
type input "0833083990"
type input "TOÀN"
type input "0942491862"
type input "NHÂN"
type input "80.000"
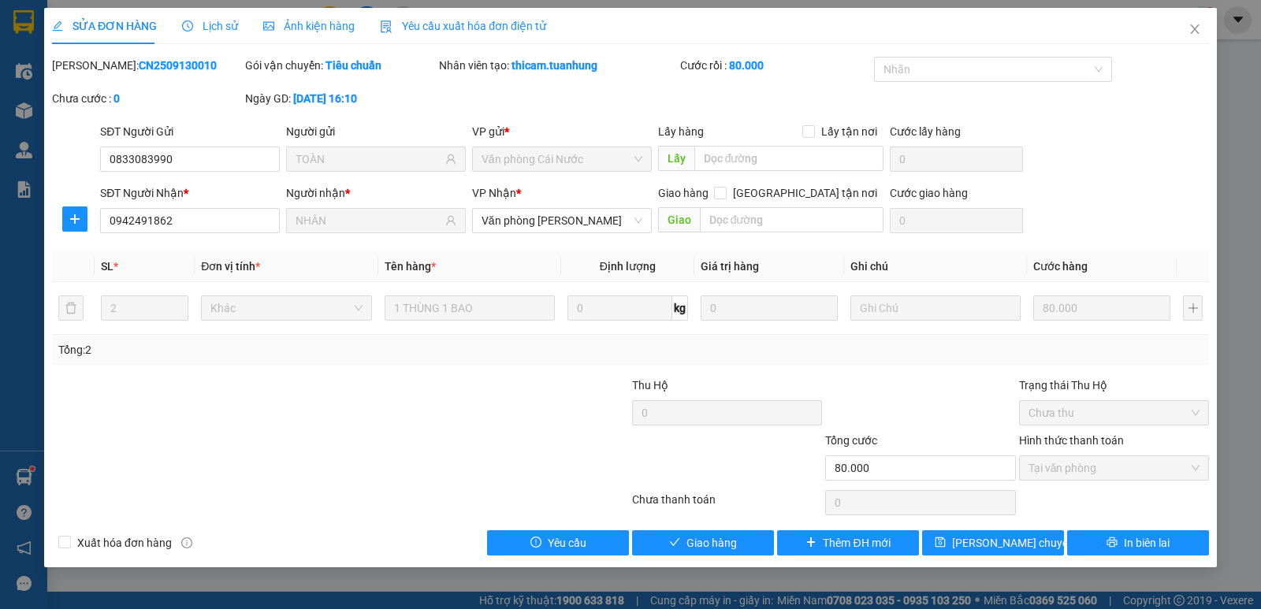
click at [595, 366] on div "Total Paid Fee 80.000 Total UnPaid Fee 0 Cash Collection Total Fee Mã ĐH: CN250…" at bounding box center [630, 306] width 1157 height 499
click at [682, 539] on button "Giao hàng" at bounding box center [703, 542] width 142 height 25
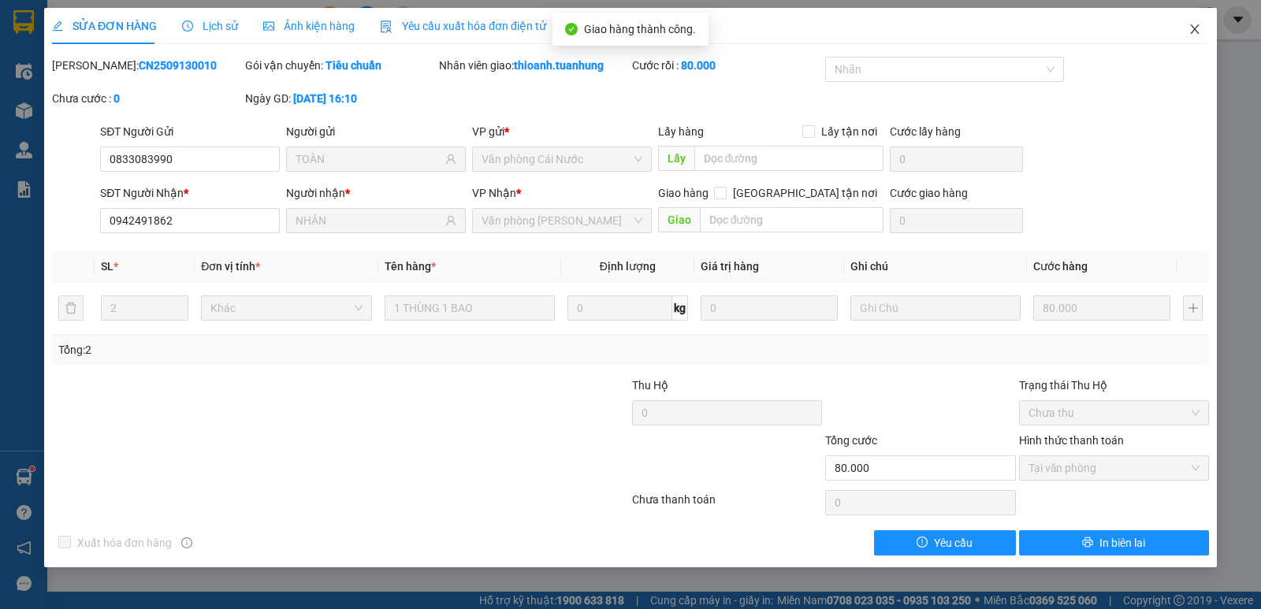
click at [1195, 32] on icon "close" at bounding box center [1194, 29] width 13 height 13
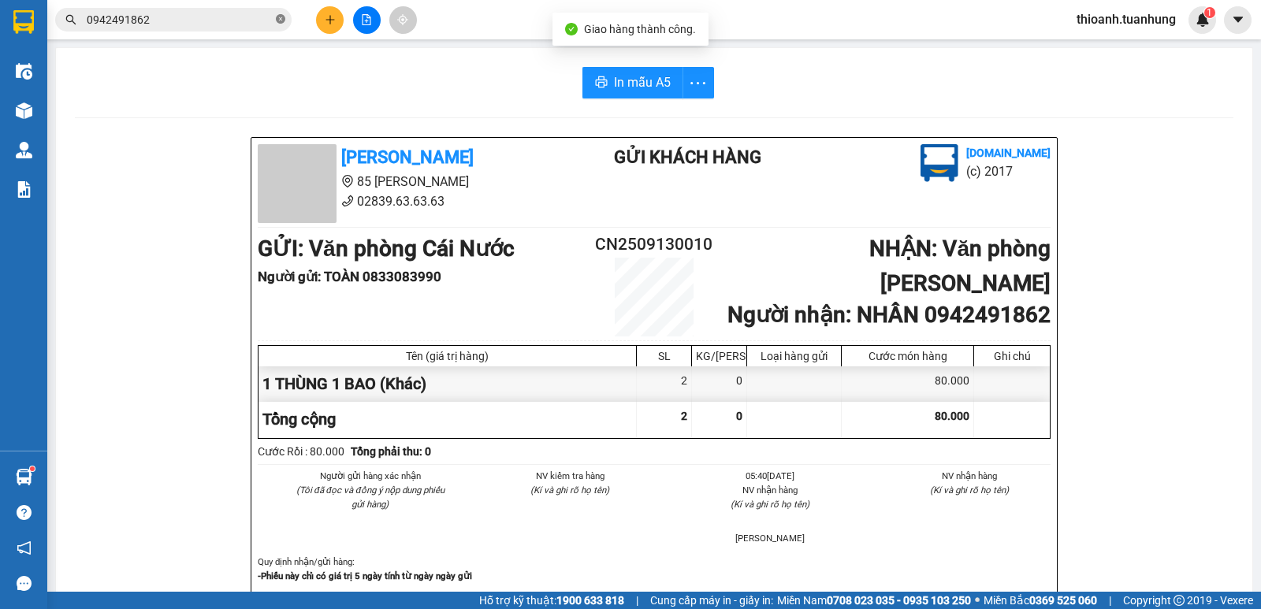
click at [283, 18] on icon "close-circle" at bounding box center [280, 18] width 9 height 9
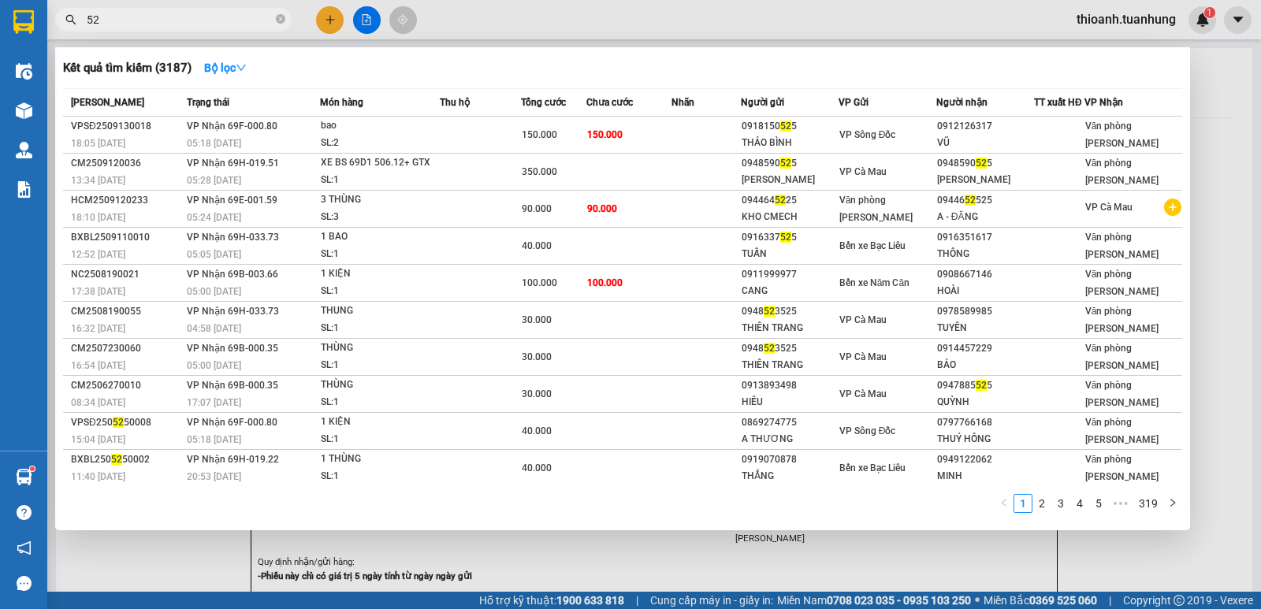
type input "5"
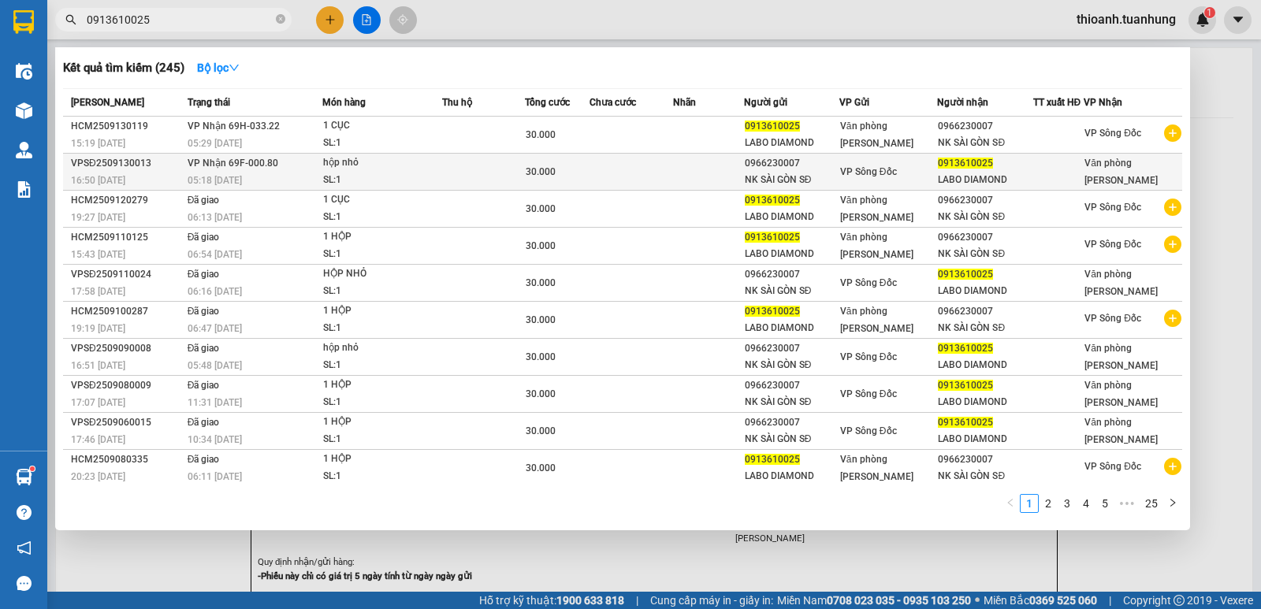
type input "0913610025"
click at [804, 170] on div "0966230007" at bounding box center [792, 163] width 94 height 17
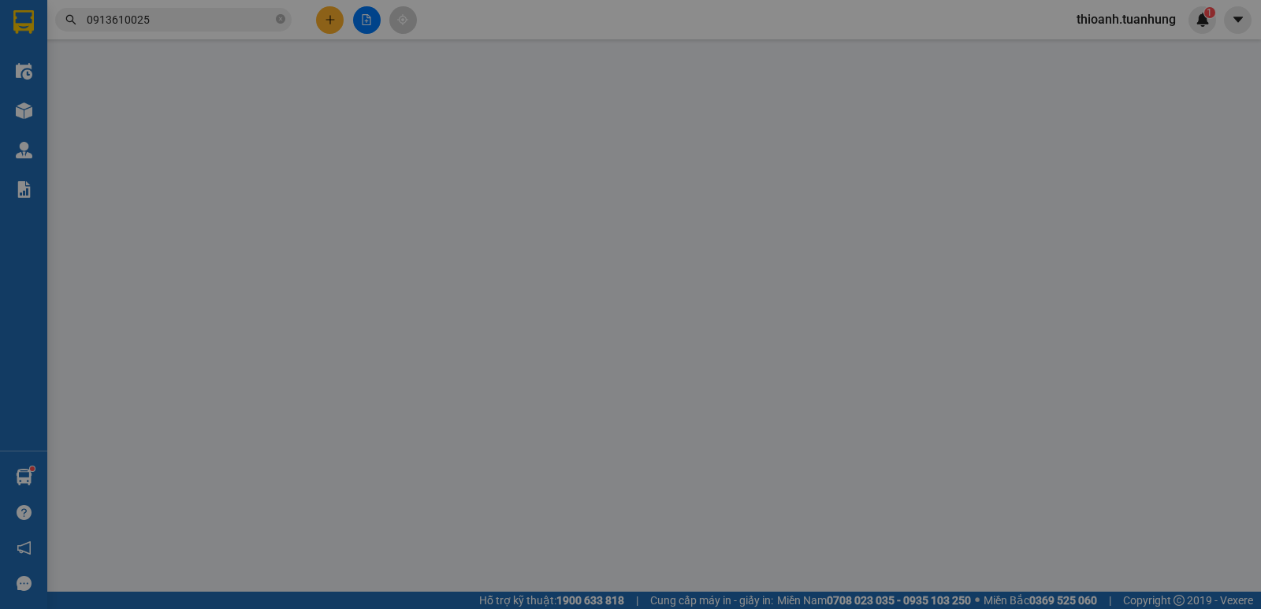
type input "0966230007"
type input "NK SÀI GÒN SĐ"
type input "0913610025"
type input "LABO DIAMOND"
type input "30.000"
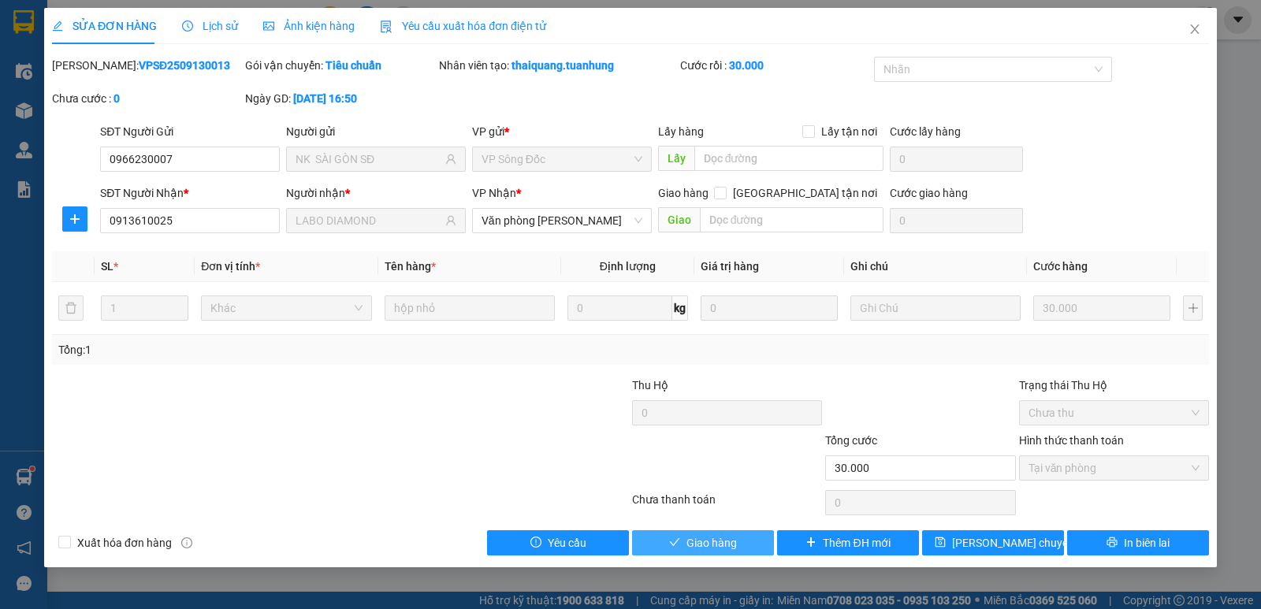
click at [723, 536] on span "Giao hàng" at bounding box center [711, 542] width 50 height 17
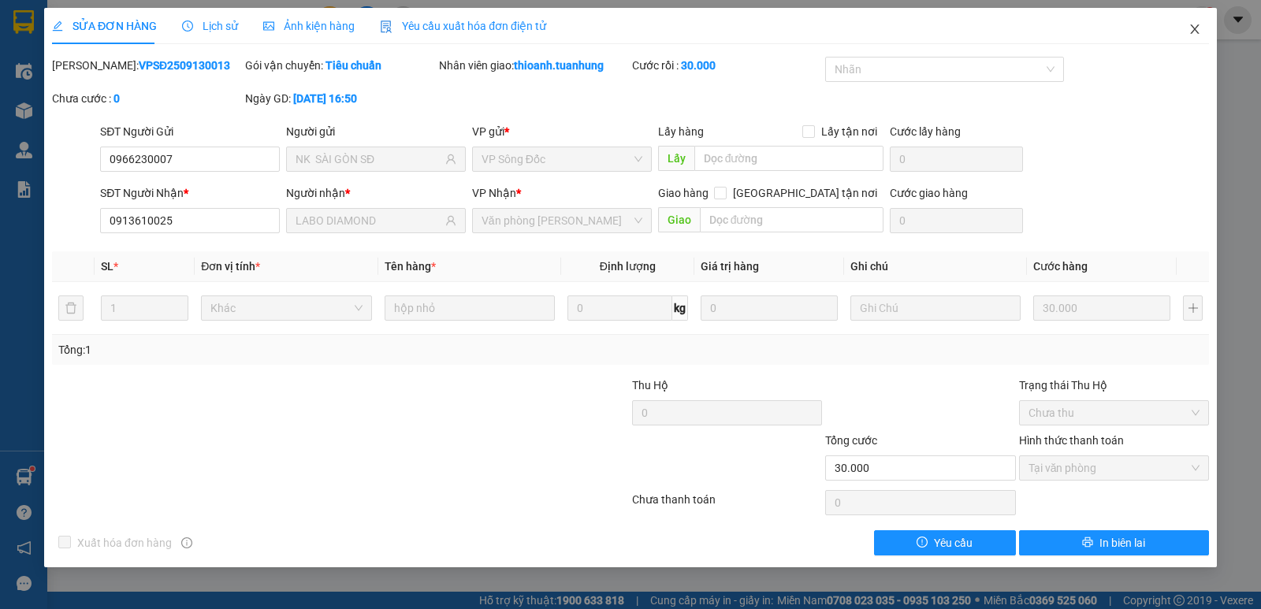
click at [1199, 33] on icon "close" at bounding box center [1194, 29] width 13 height 13
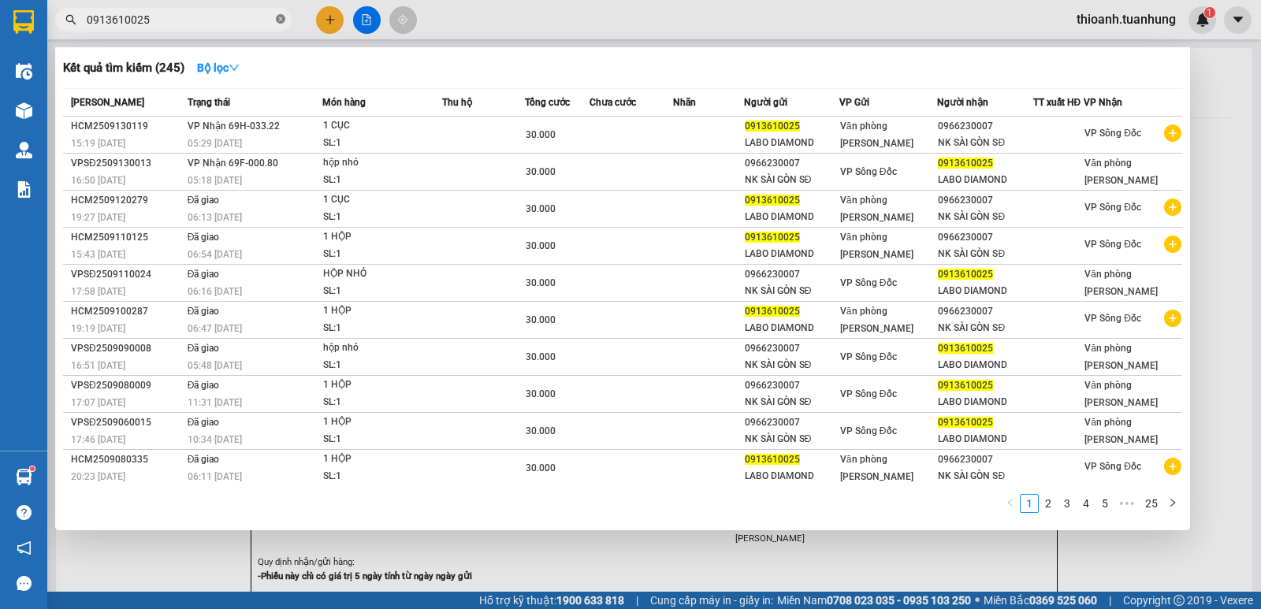
click at [277, 19] on icon "close-circle" at bounding box center [280, 18] width 9 height 9
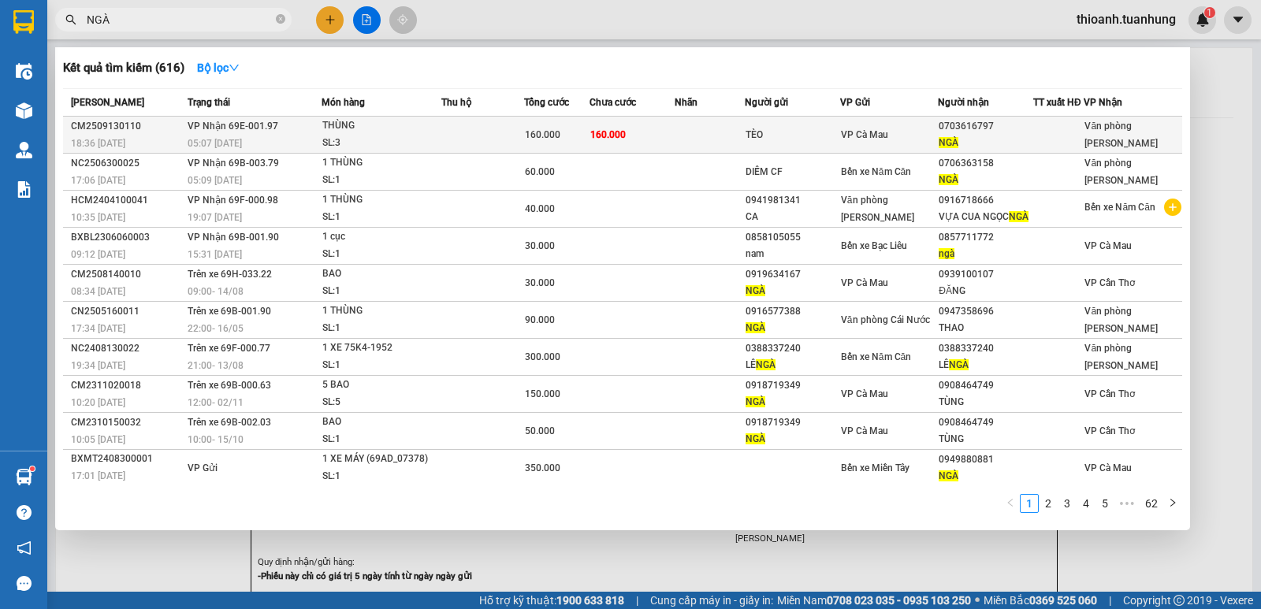
type input "NGÀ"
click at [890, 139] on div "VP Cà Mau" at bounding box center [889, 134] width 96 height 17
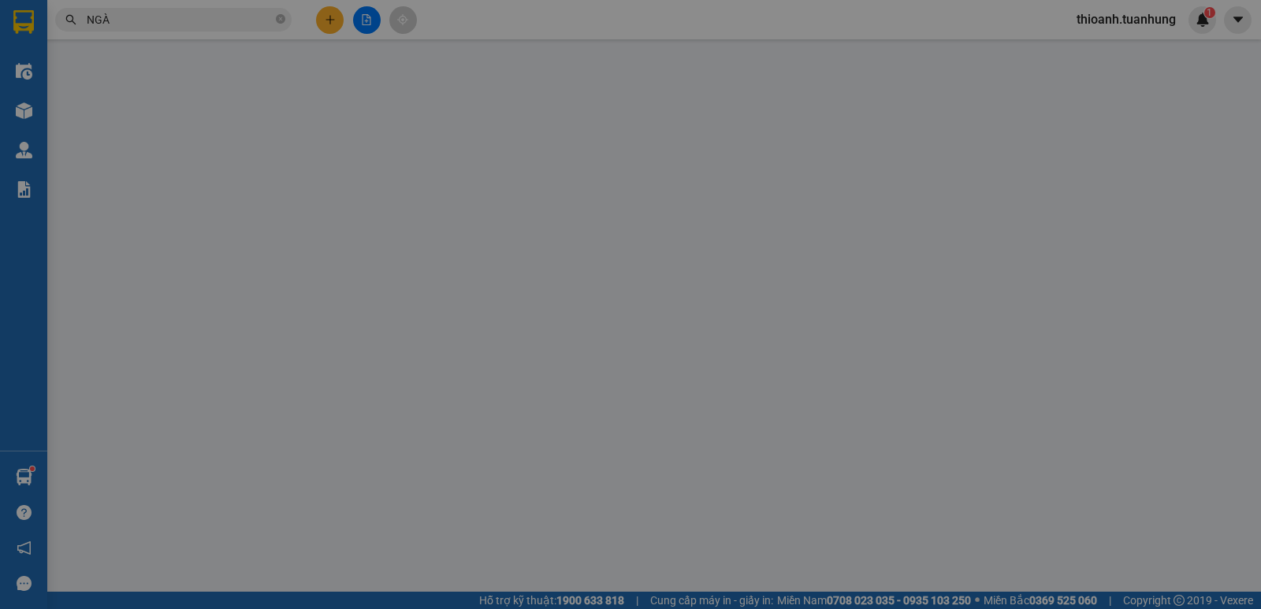
type input "TÈO"
type input "0703616797"
type input "NGÀ"
type input "160.000"
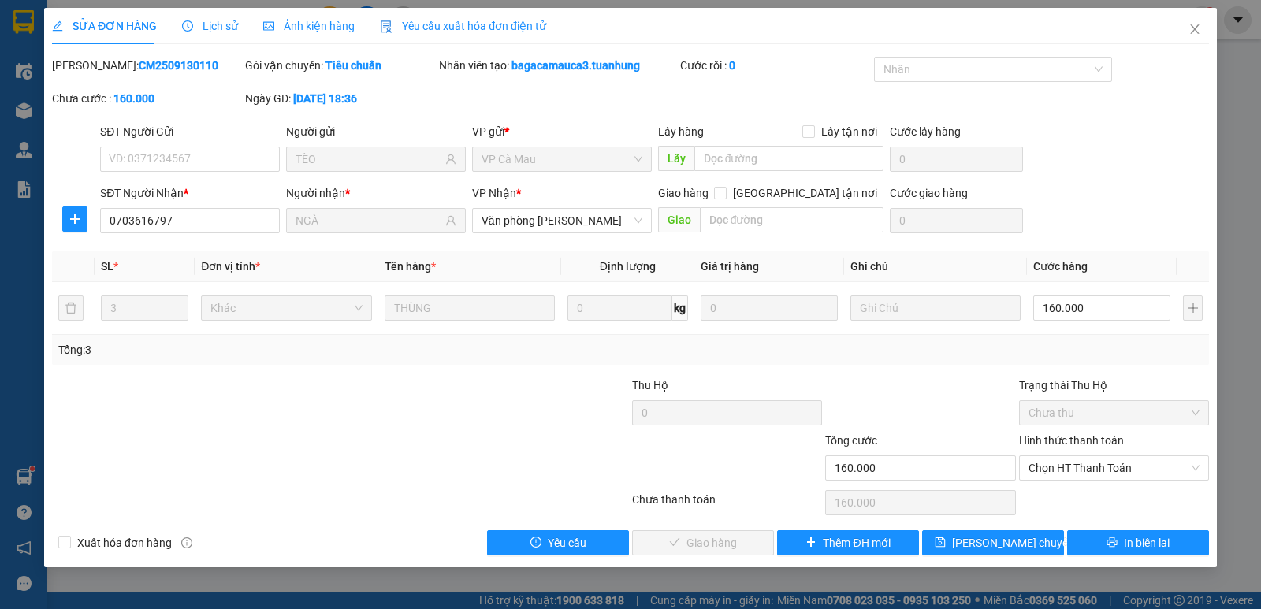
click at [1065, 439] on label "Hình thức thanh toán" at bounding box center [1071, 440] width 105 height 13
click at [1065, 456] on input "Hình thức thanh toán" at bounding box center [1108, 468] width 160 height 24
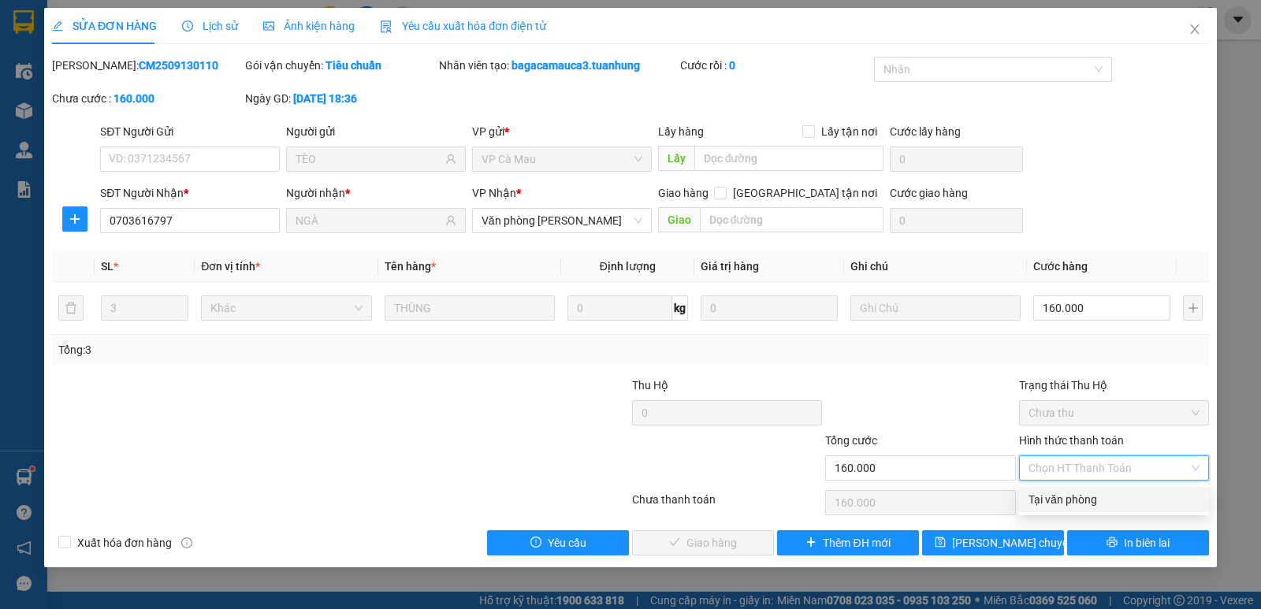
click at [1085, 501] on div "Tại văn phòng" at bounding box center [1113, 499] width 171 height 17
type input "0"
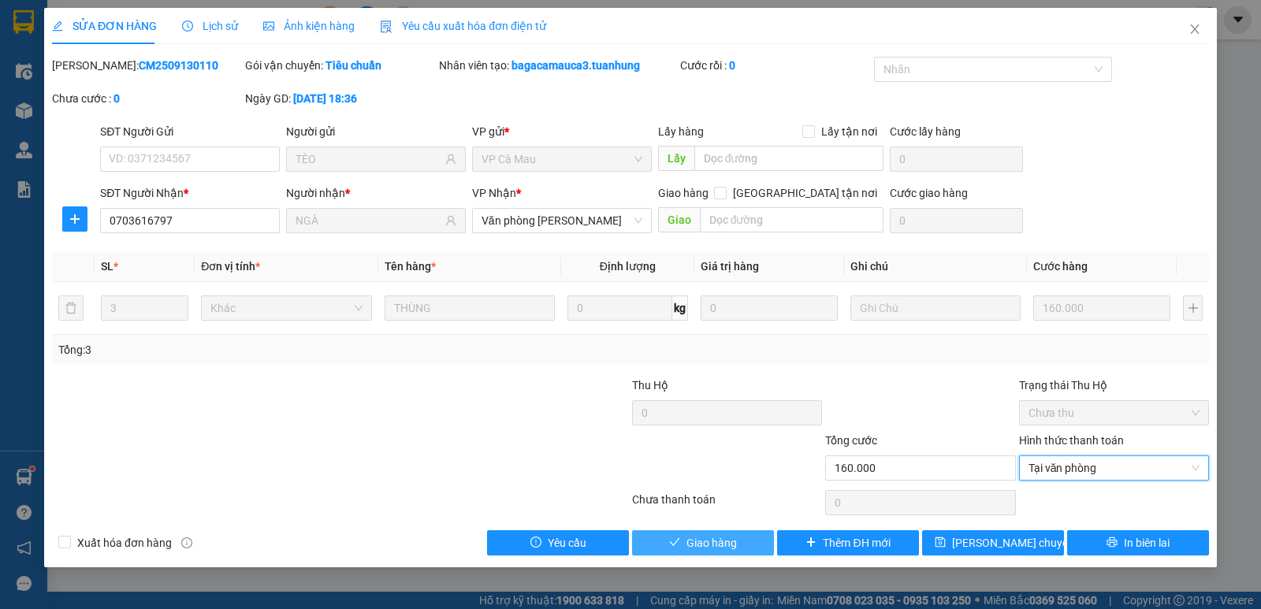
click at [711, 542] on span "Giao hàng" at bounding box center [711, 542] width 50 height 17
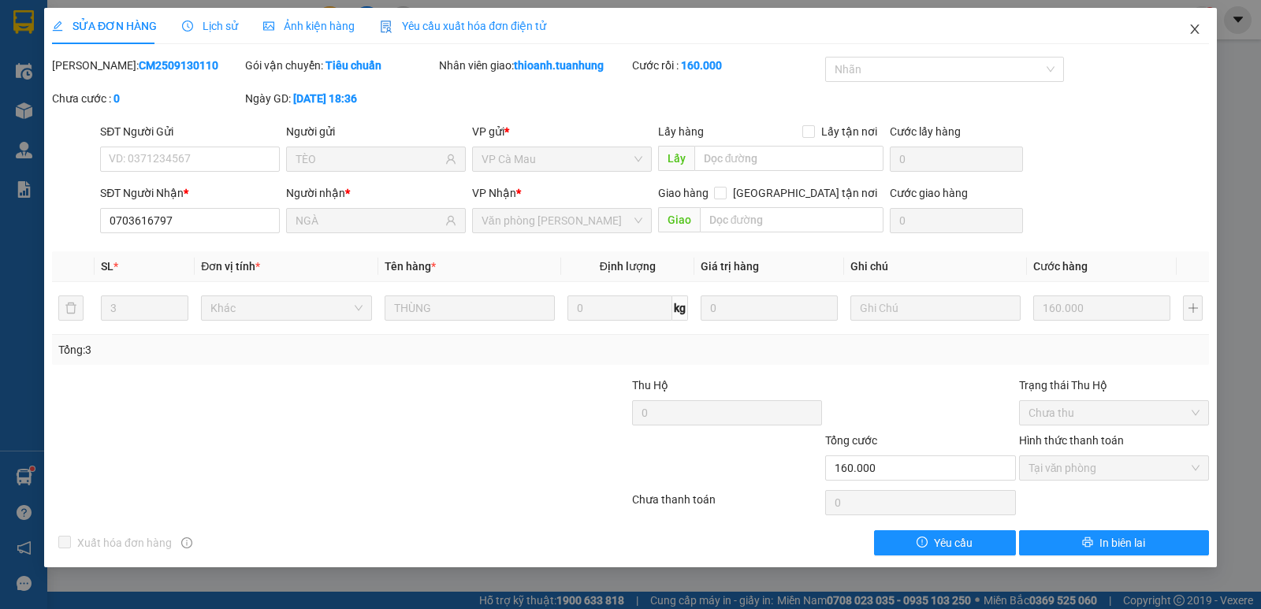
click at [1191, 27] on icon "close" at bounding box center [1194, 29] width 13 height 13
